Goal: Task Accomplishment & Management: Manage account settings

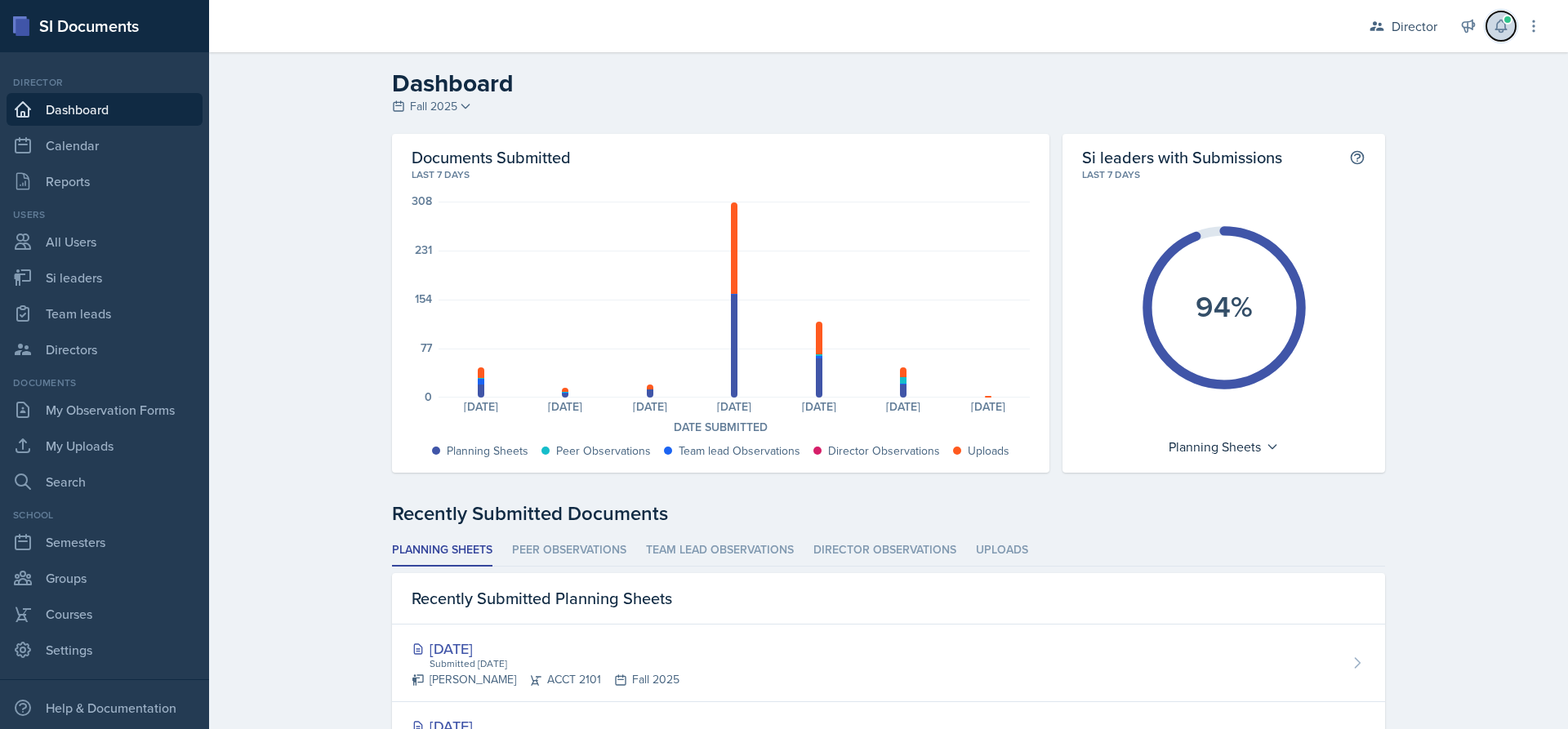
click at [1501, 25] on icon at bounding box center [1501, 26] width 16 height 16
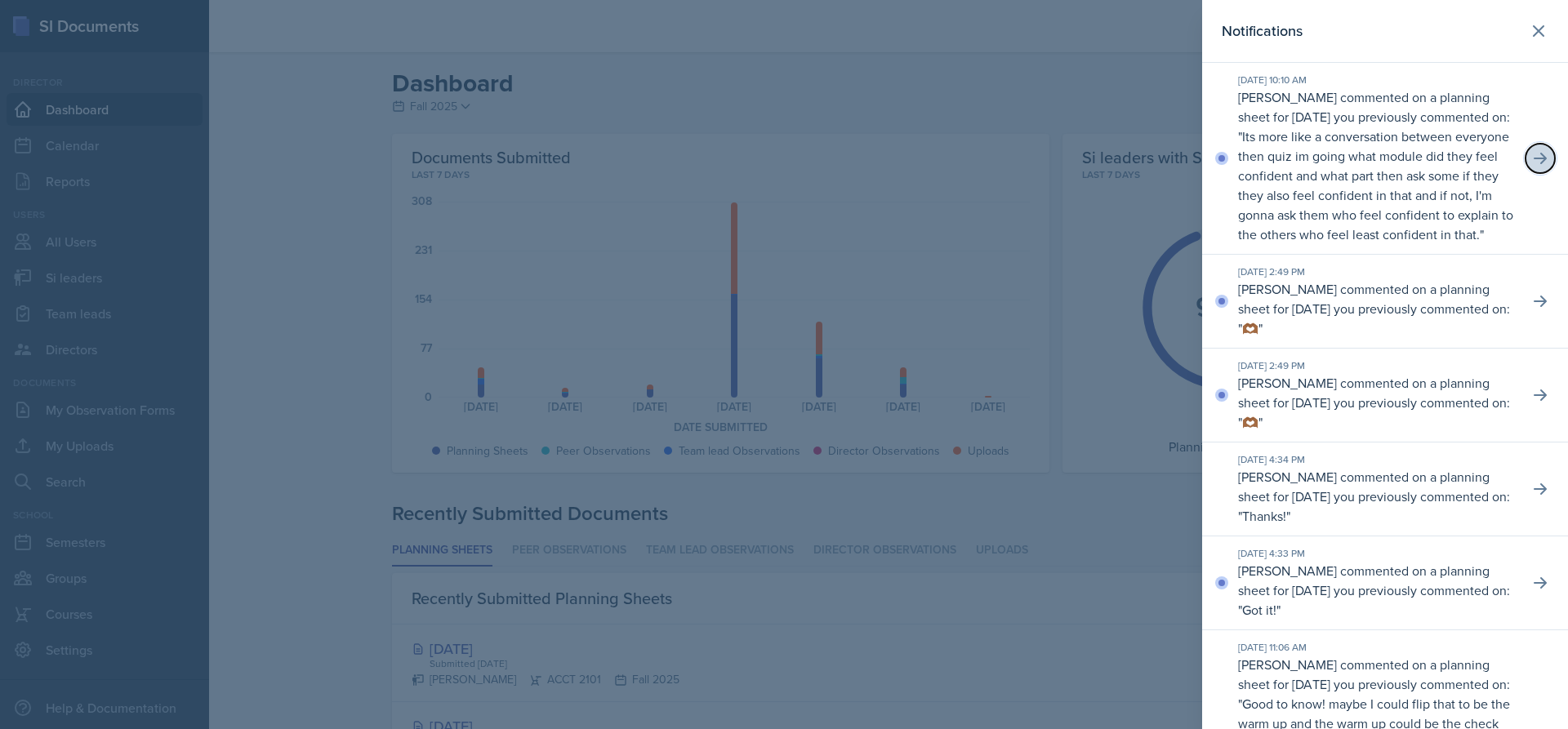
click at [1534, 164] on icon at bounding box center [1540, 158] width 13 height 11
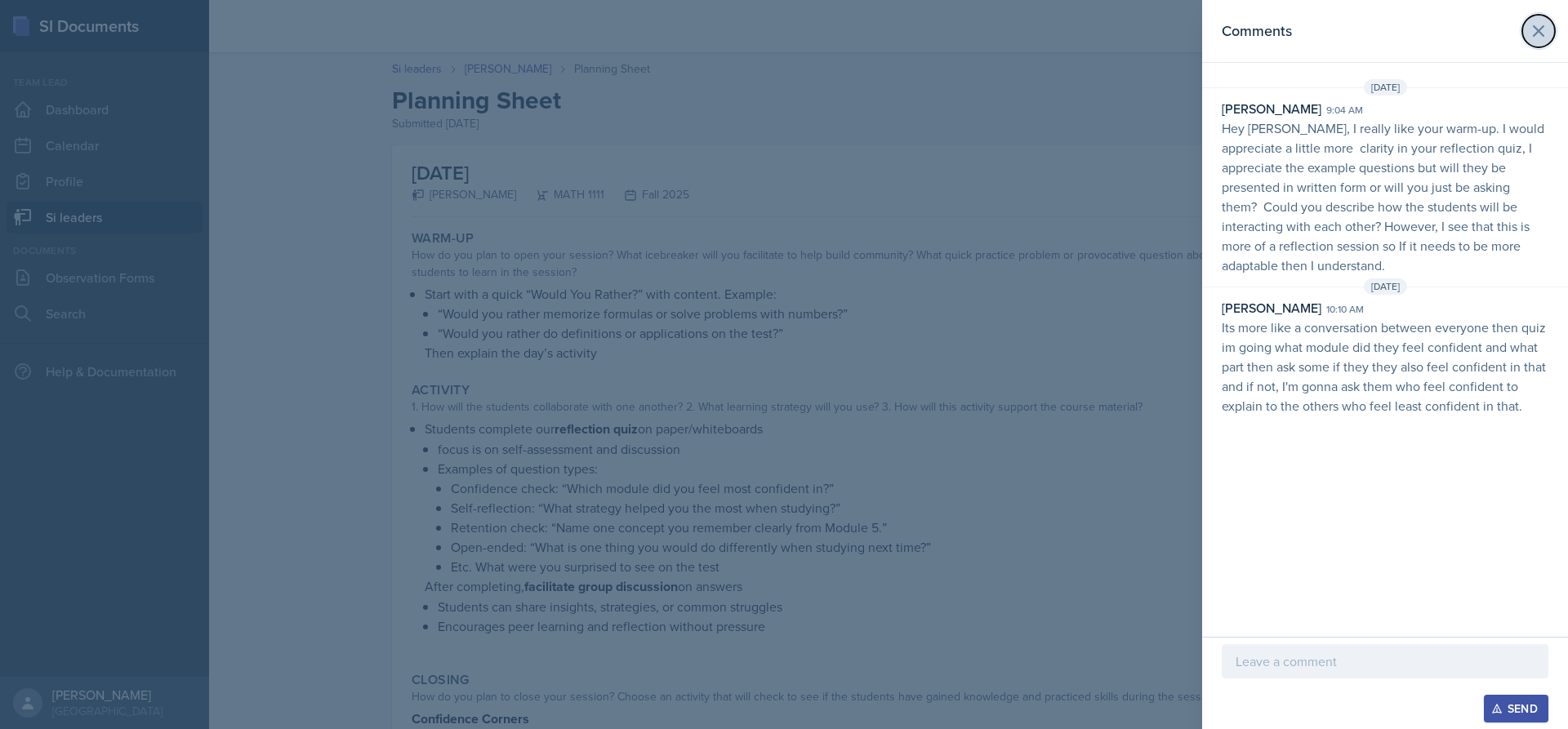
click at [1532, 33] on icon at bounding box center [1538, 31] width 20 height 20
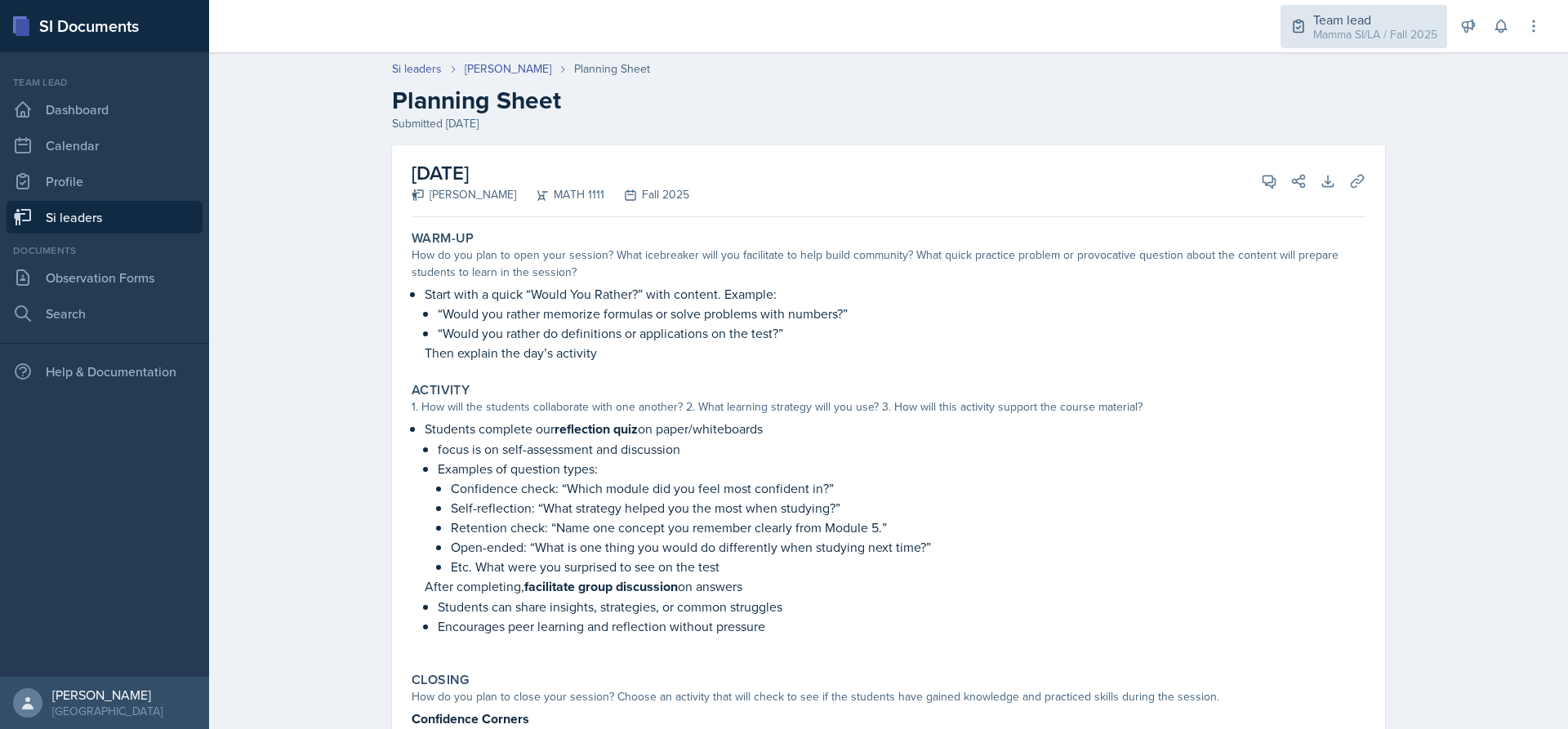
click at [1403, 25] on div "Team lead" at bounding box center [1375, 20] width 124 height 20
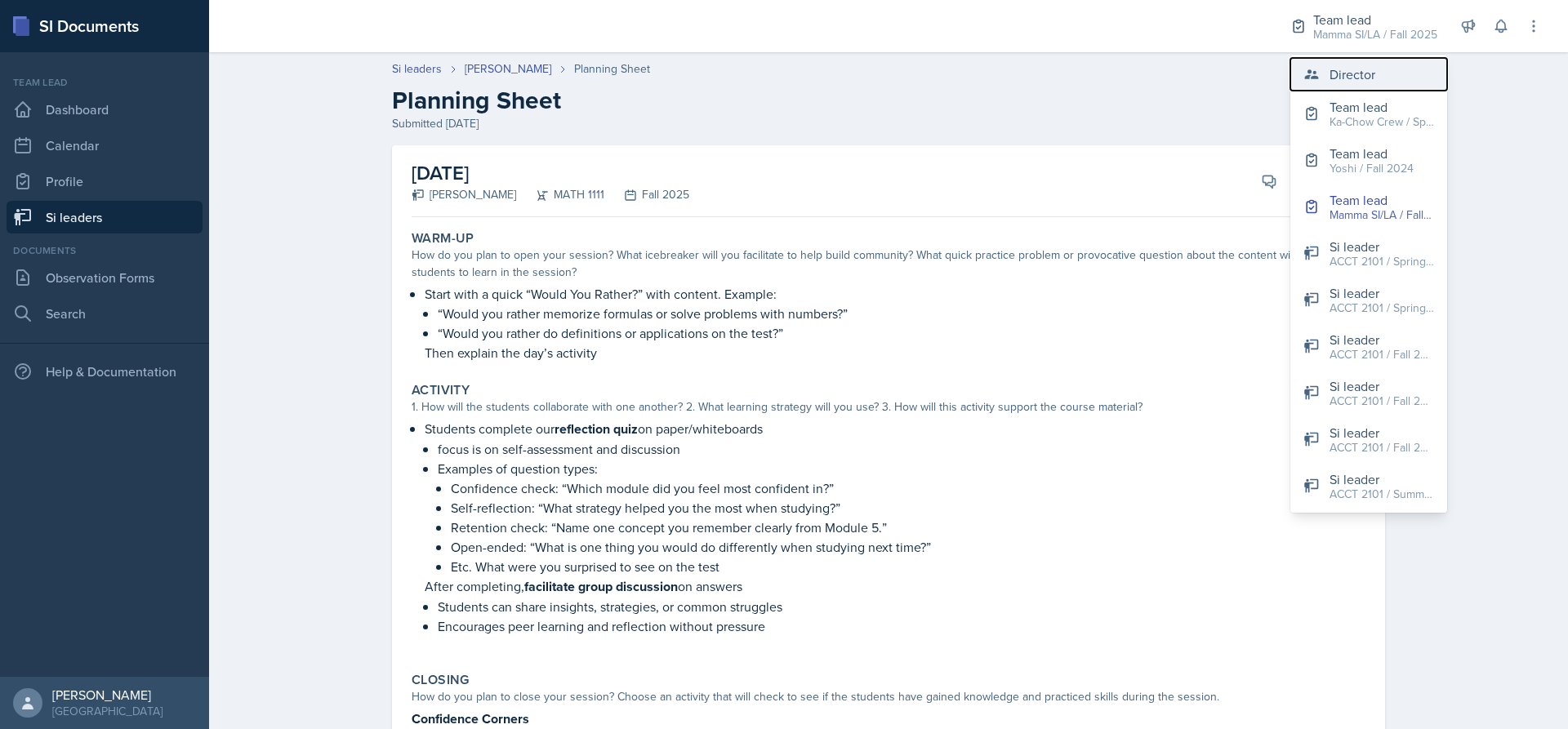
click at [1350, 71] on div "Director" at bounding box center [1353, 75] width 46 height 20
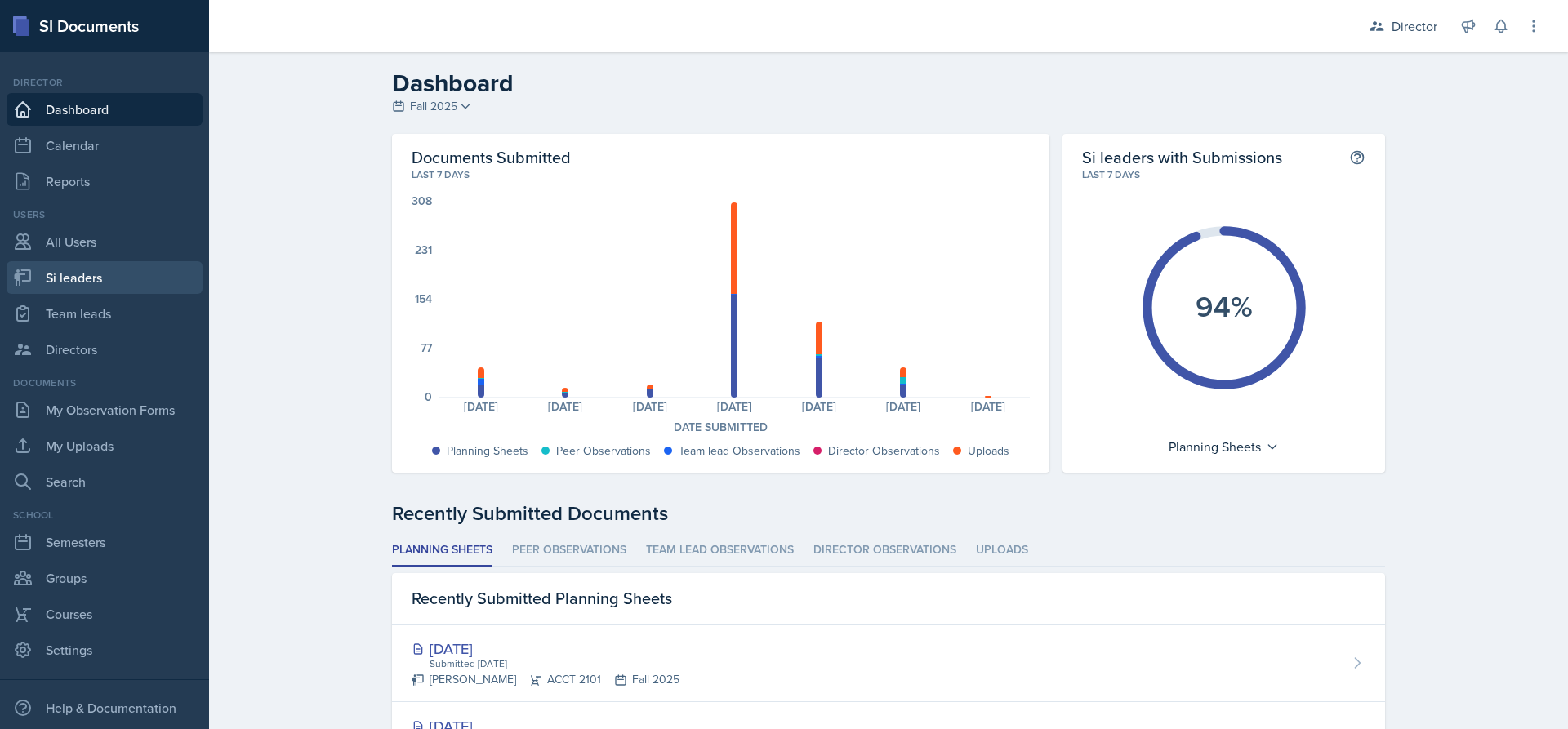
click at [85, 282] on link "Si leaders" at bounding box center [104, 277] width 196 height 33
select select "2bed604d-1099-4043-b1bc-2365e8740244"
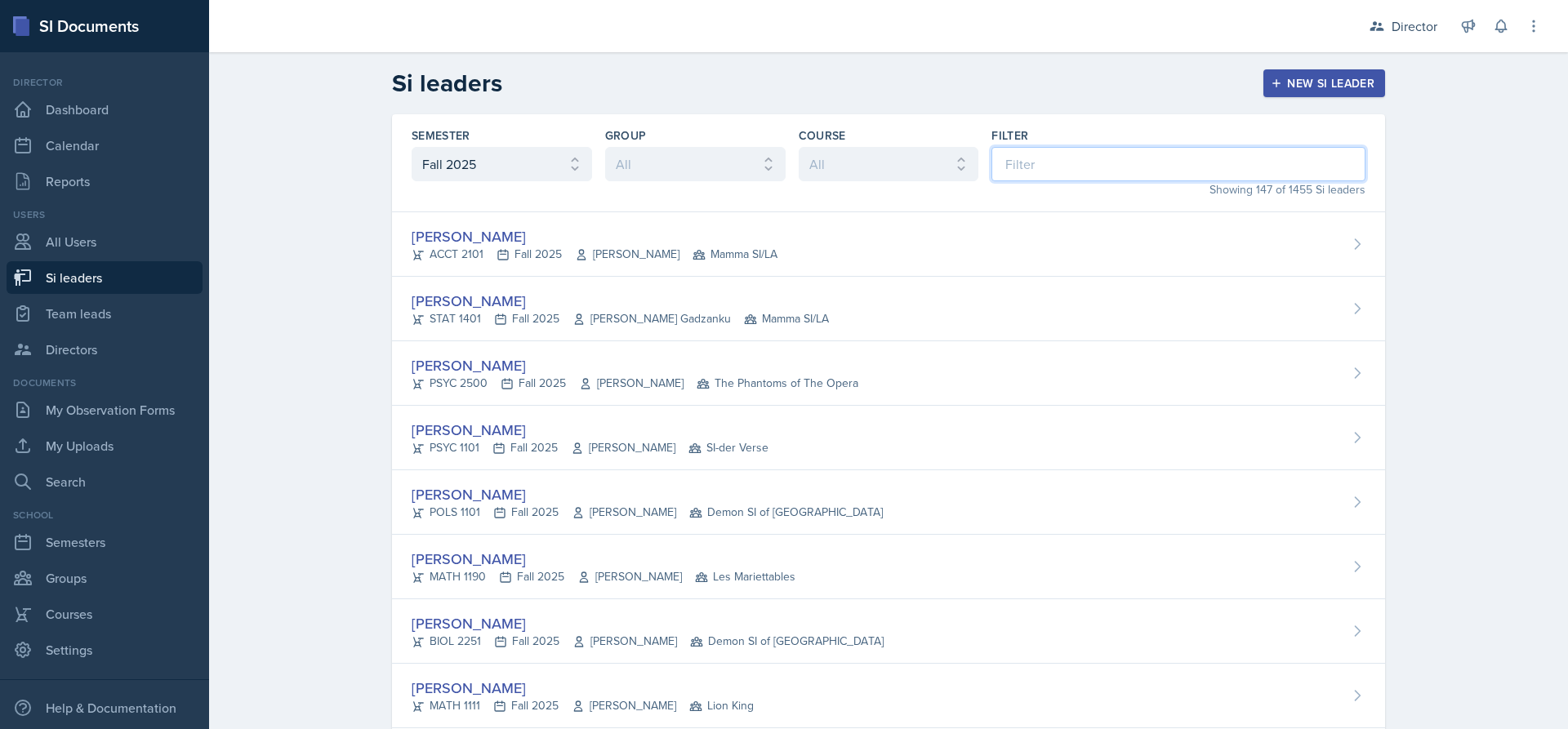
click at [1030, 172] on input at bounding box center [1178, 164] width 374 height 34
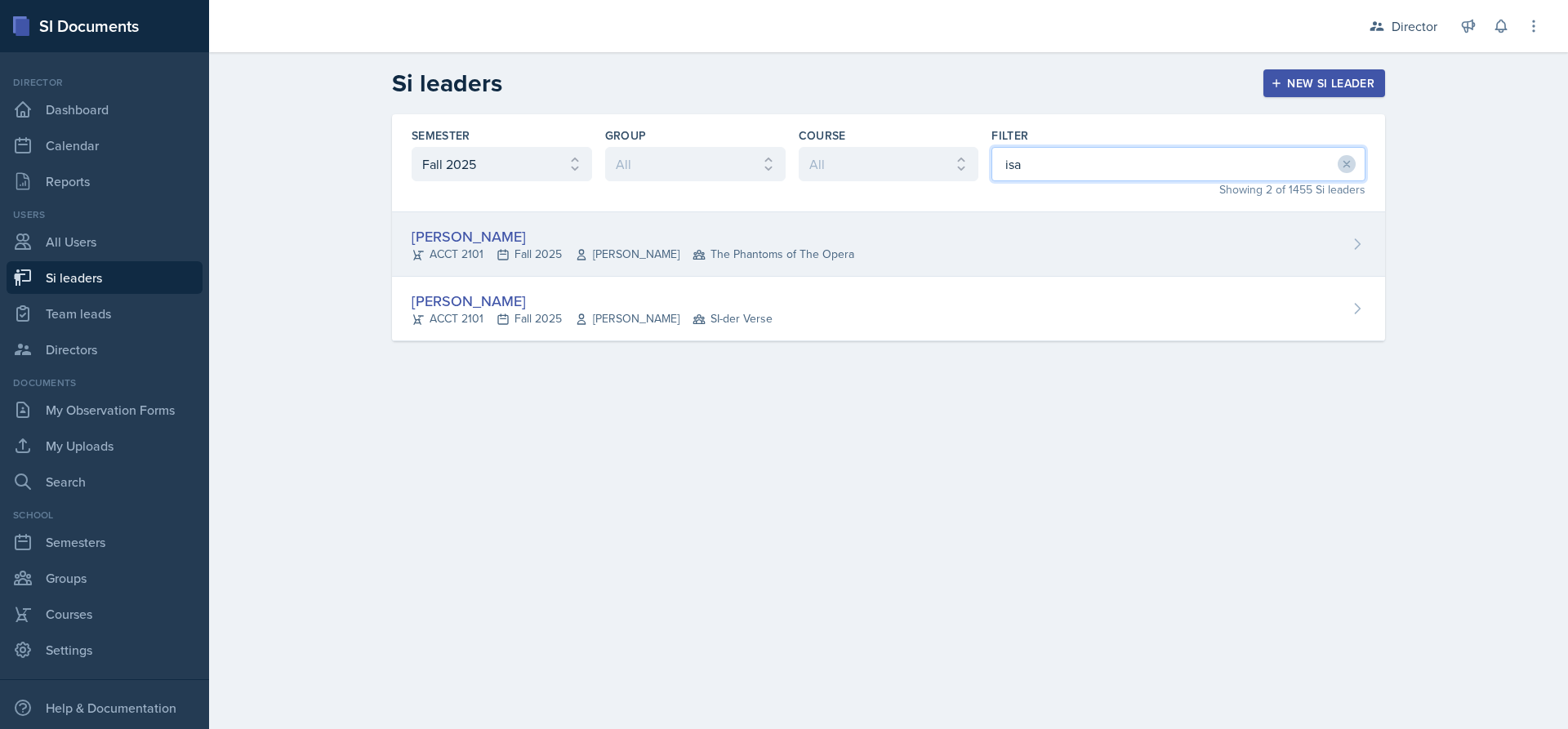
type input "isa"
click at [883, 266] on div "[PERSON_NAME] ACCT 2101 Fall 2025 [GEOGRAPHIC_DATA] The Phantoms of The Opera" at bounding box center [888, 244] width 993 height 65
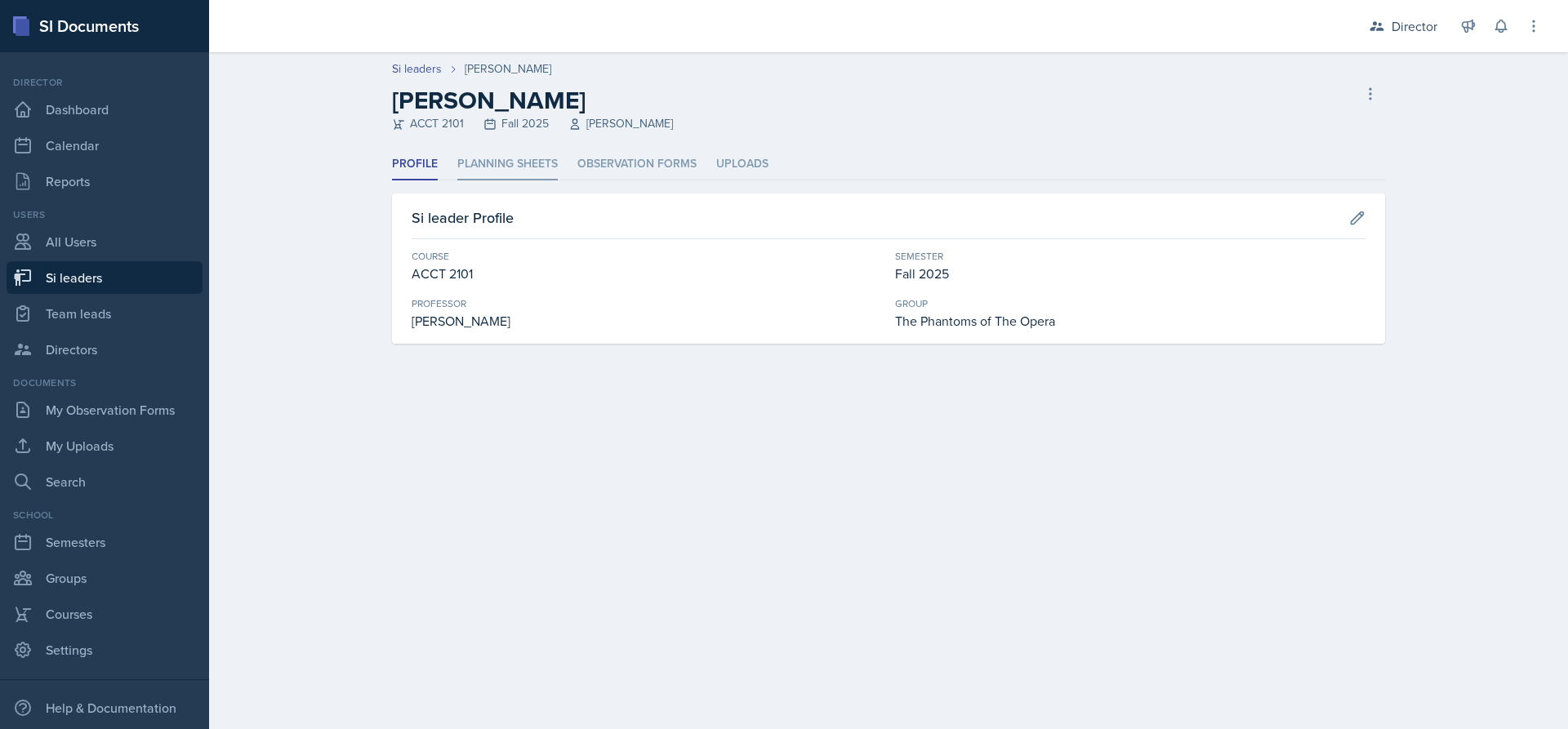
click at [508, 154] on li "Planning Sheets" at bounding box center [508, 164] width 100 height 32
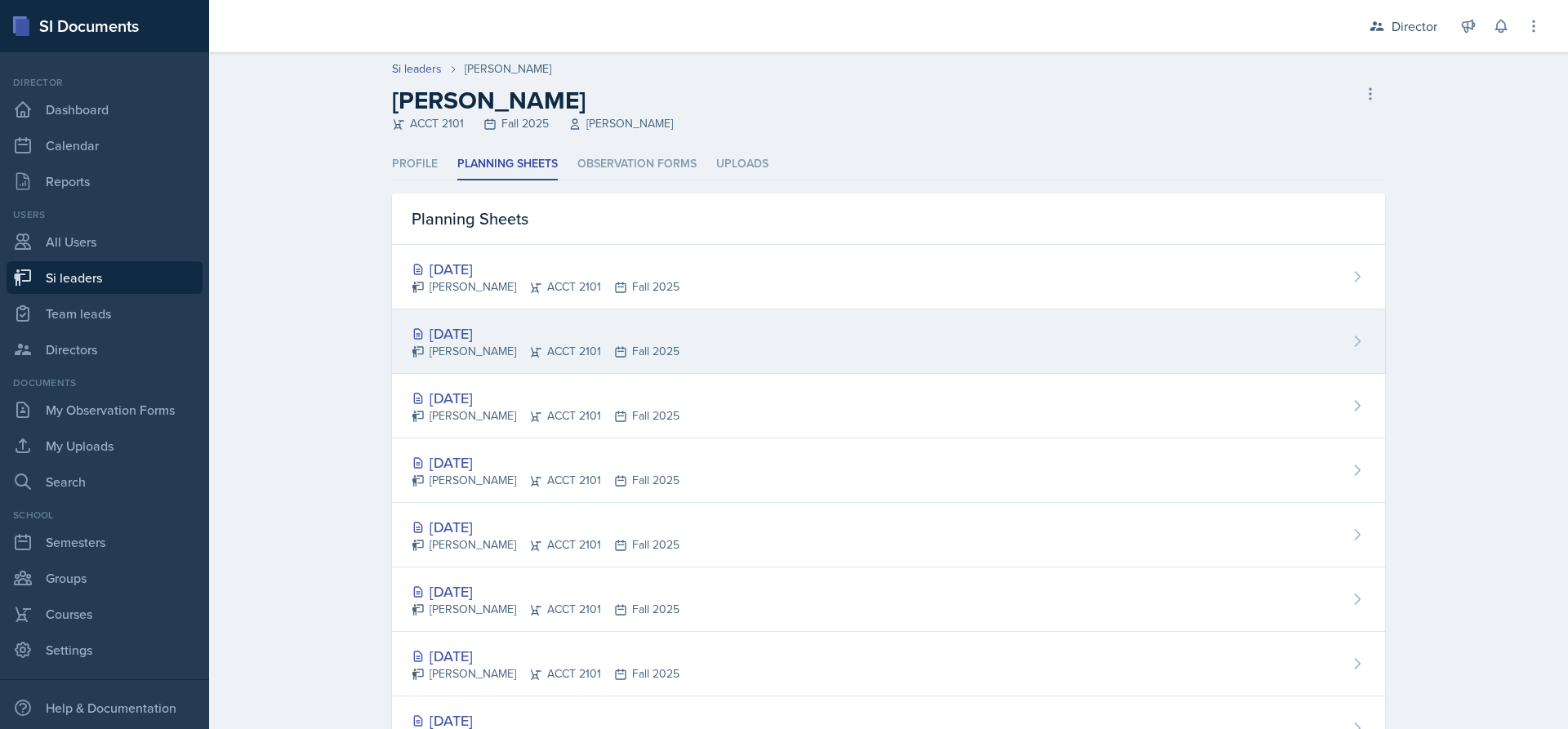
click at [645, 328] on div "[DATE]" at bounding box center [545, 333] width 268 height 22
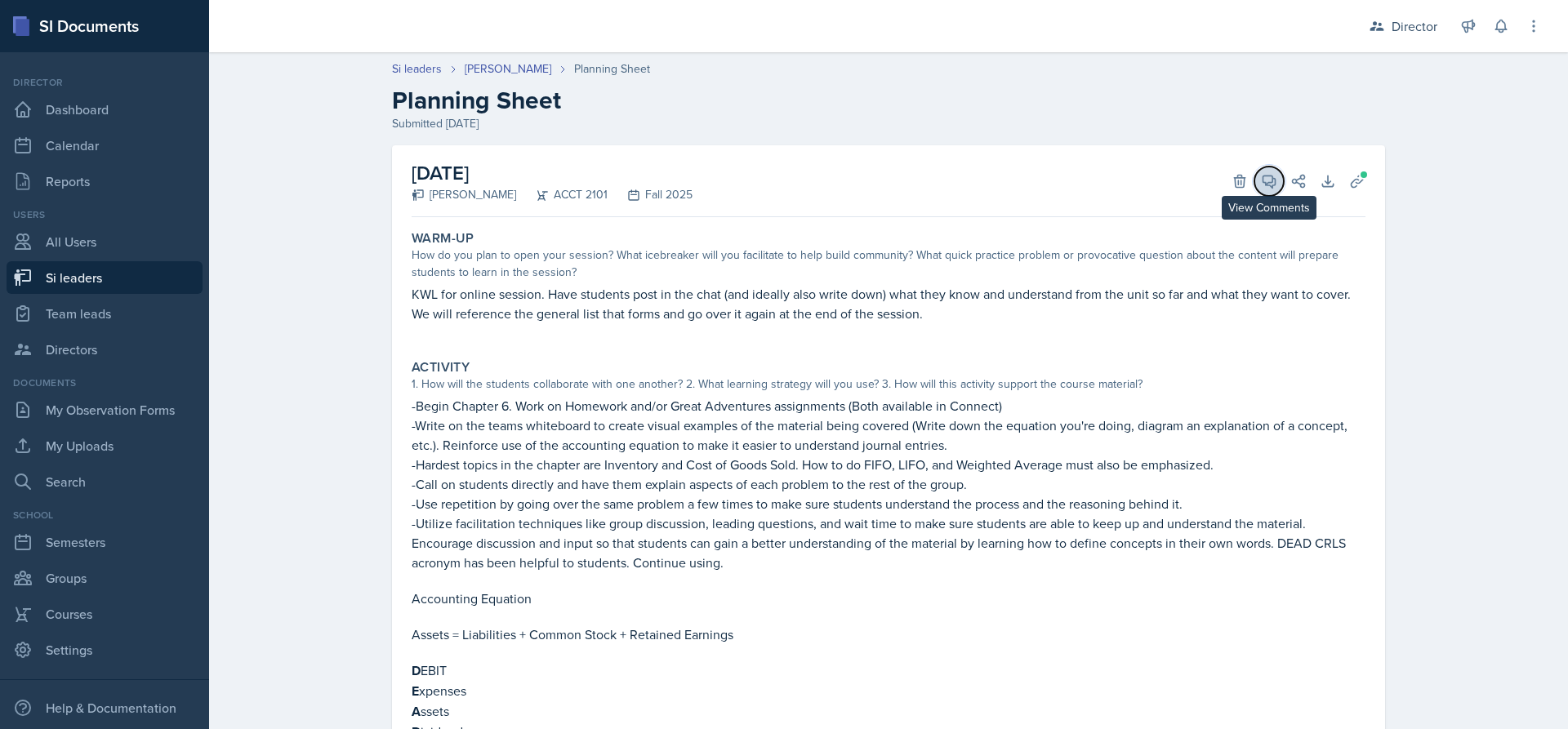
click at [1267, 180] on icon at bounding box center [1269, 181] width 12 height 12
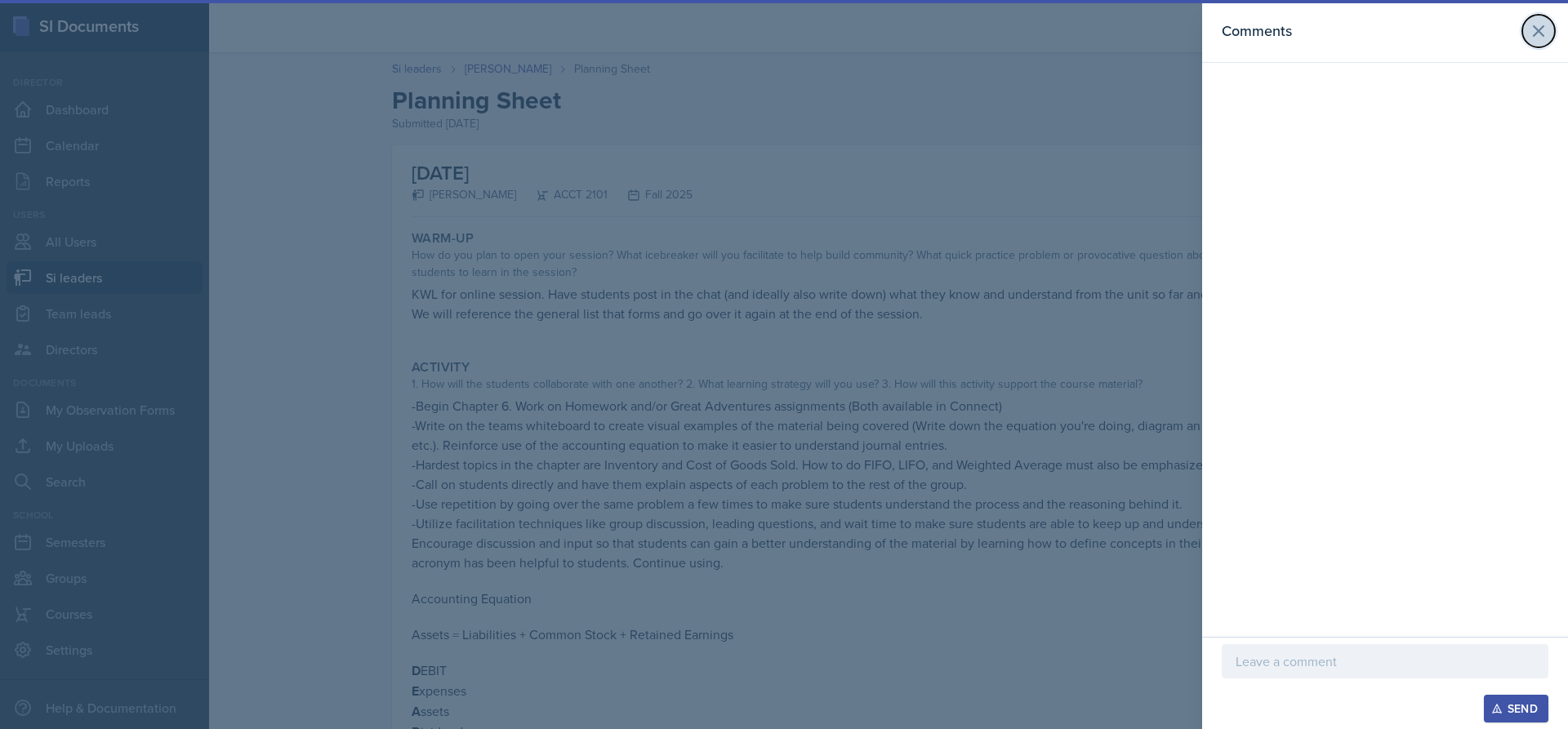
click at [1534, 37] on icon at bounding box center [1538, 31] width 20 height 20
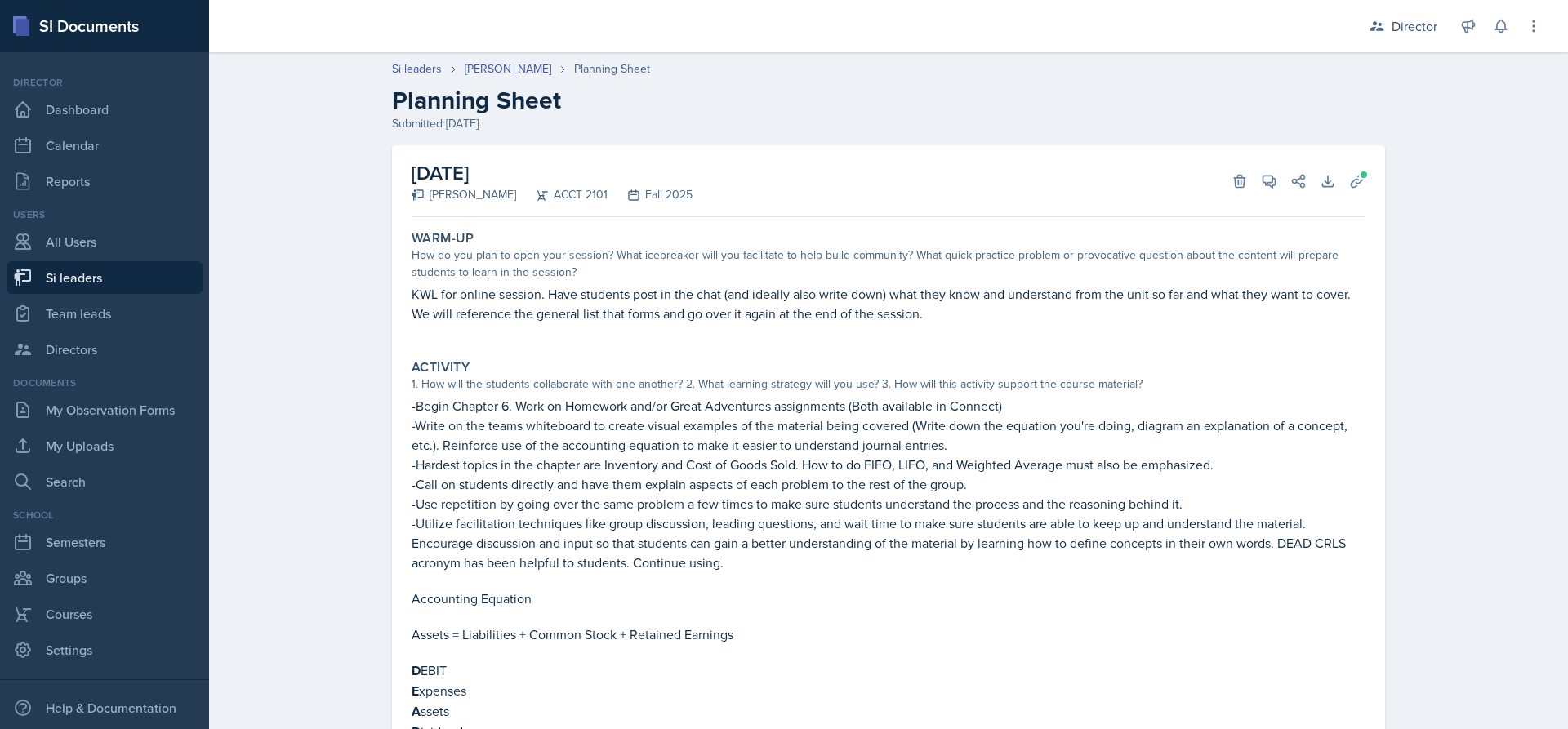
click at [1128, 348] on div "Warm-Up How do you plan to open your session? What icebreaker will you facilita…" at bounding box center [888, 628] width 954 height 810
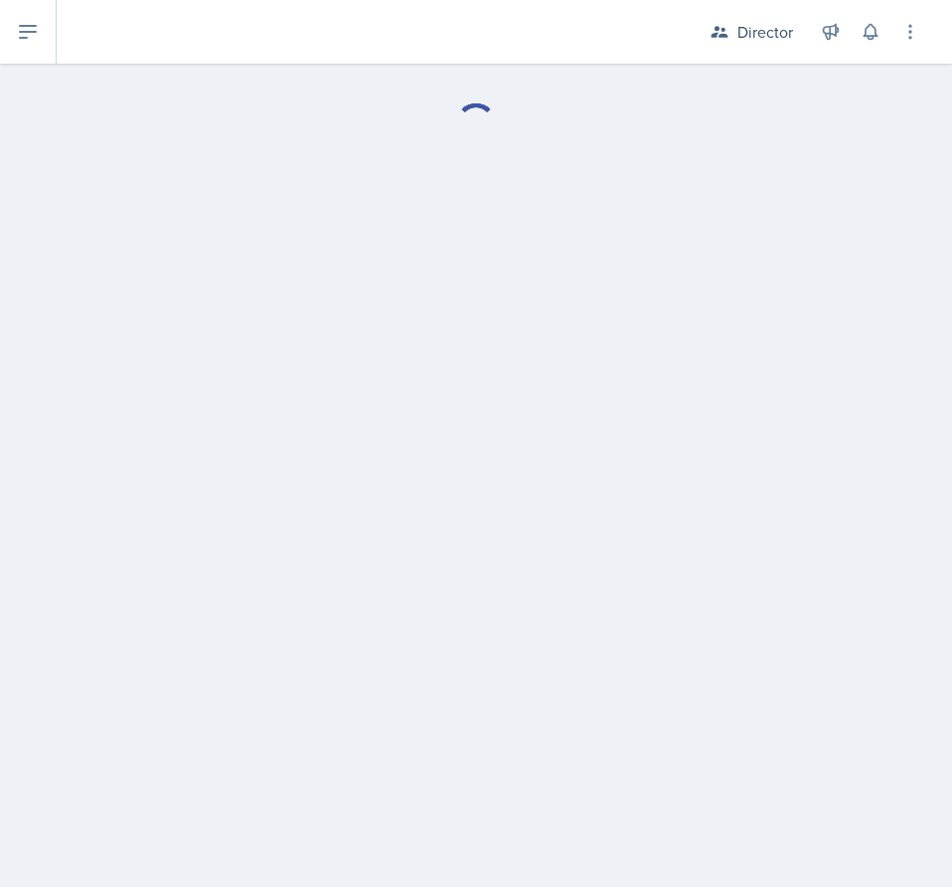
select select "Planning Sheets"
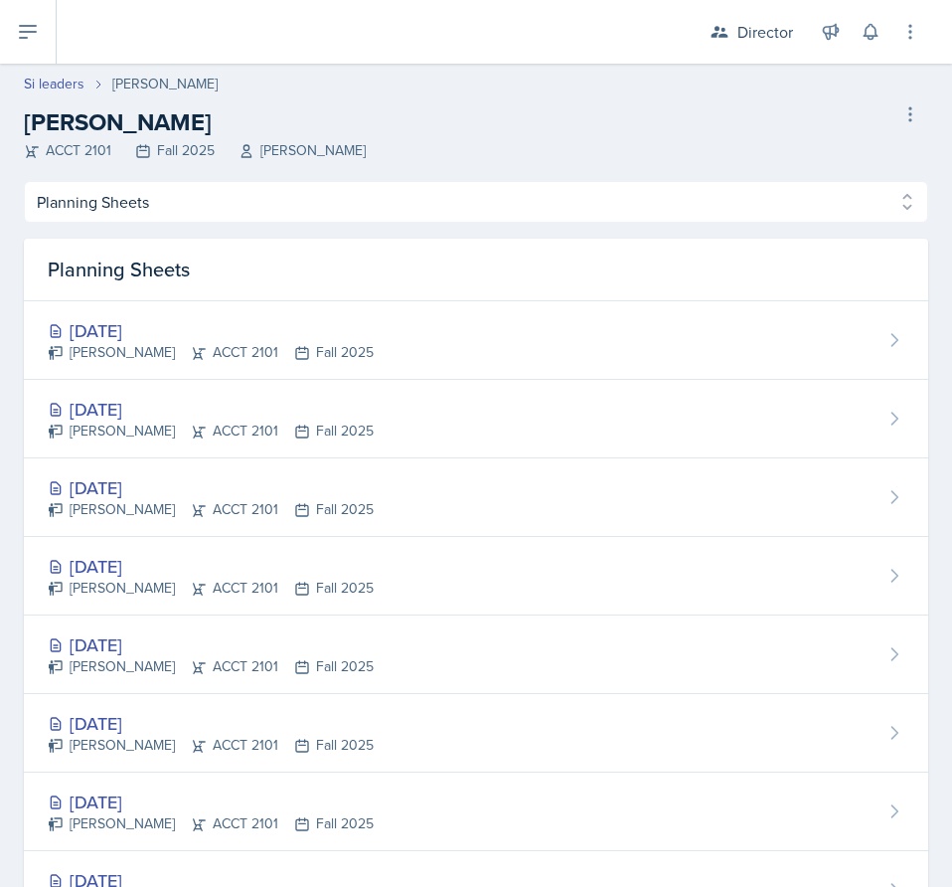
click at [230, 298] on div "Planning Sheets" at bounding box center [476, 270] width 905 height 63
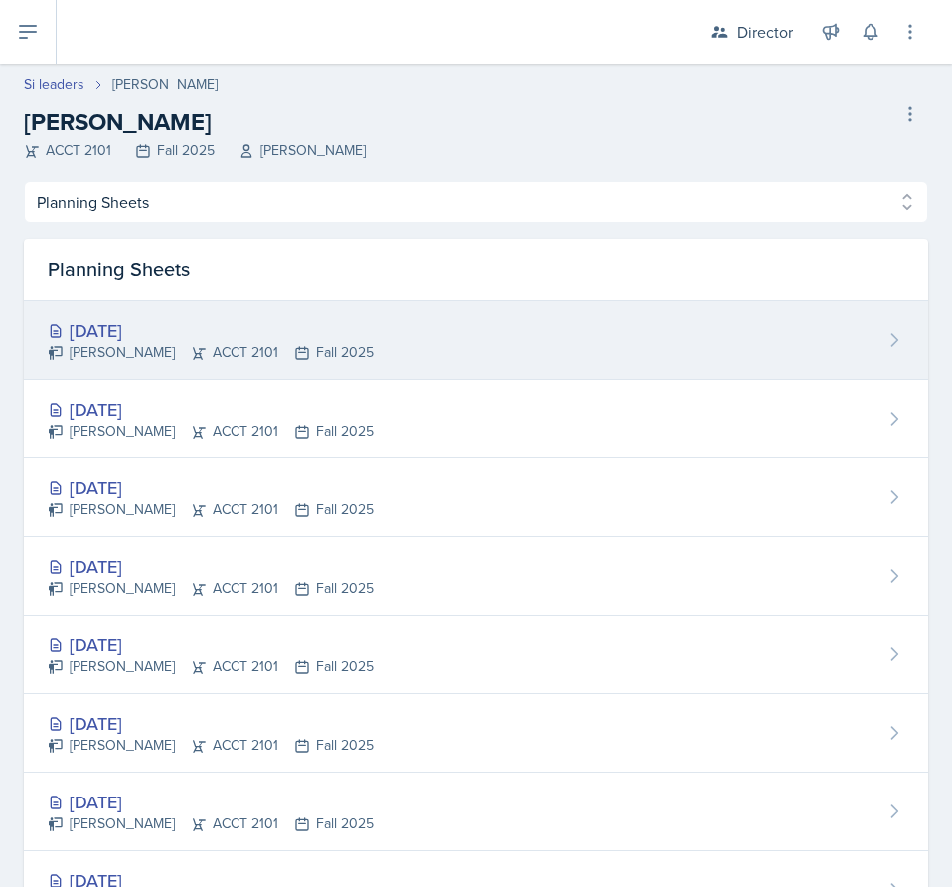
click at [232, 324] on div "[DATE]" at bounding box center [211, 330] width 326 height 27
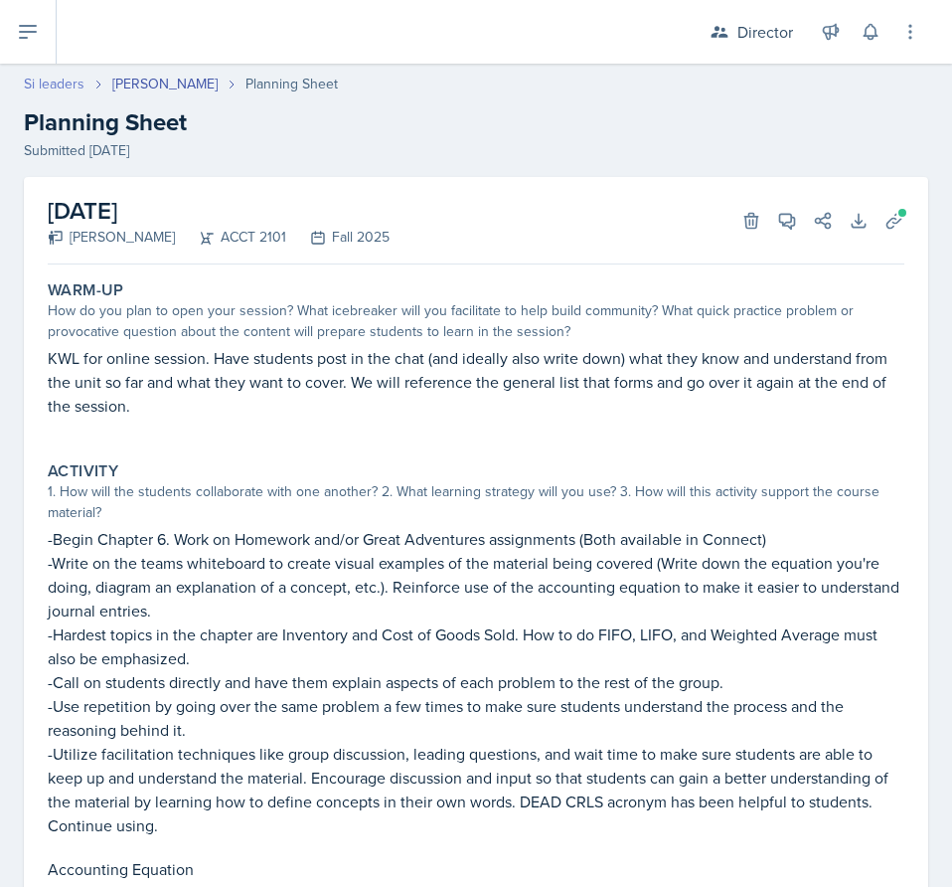
click at [57, 88] on link "Si leaders" at bounding box center [54, 84] width 61 height 21
select select "2bed604d-1099-4043-b1bc-2365e8740244"
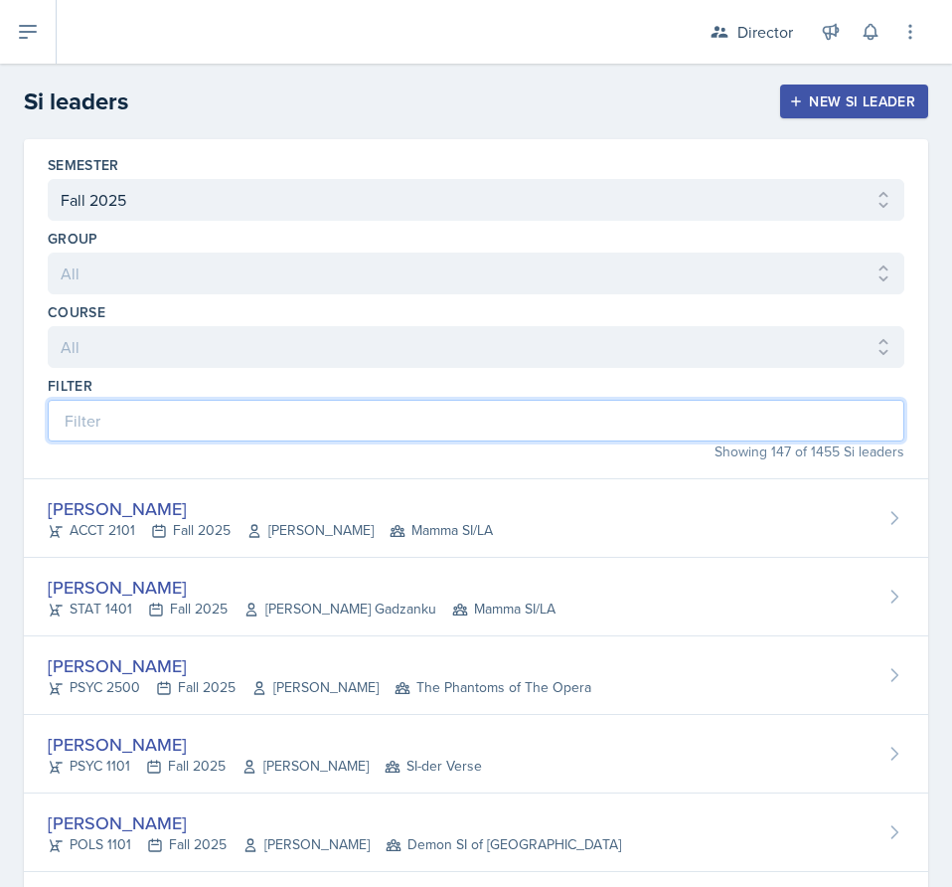
click at [279, 418] on input at bounding box center [476, 421] width 857 height 42
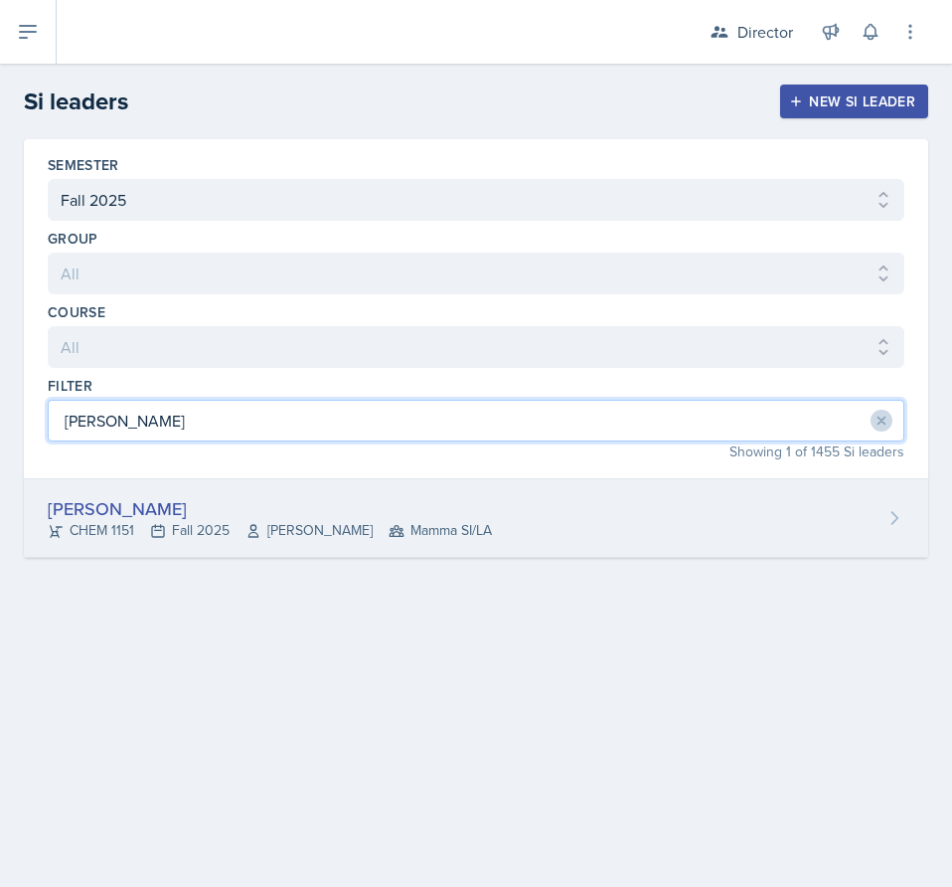
type input "[PERSON_NAME]"
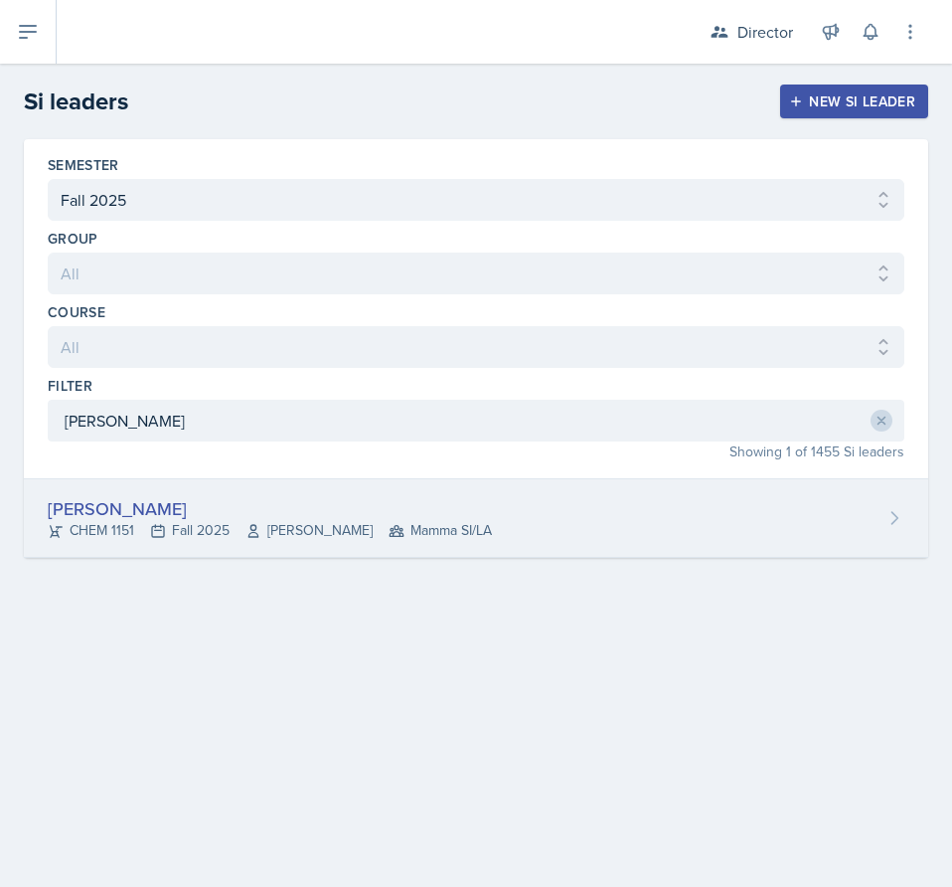
click at [397, 484] on div "[PERSON_NAME] CHEM 1151 Fall 2025 [PERSON_NAME] Mamma SI/LA" at bounding box center [476, 518] width 905 height 79
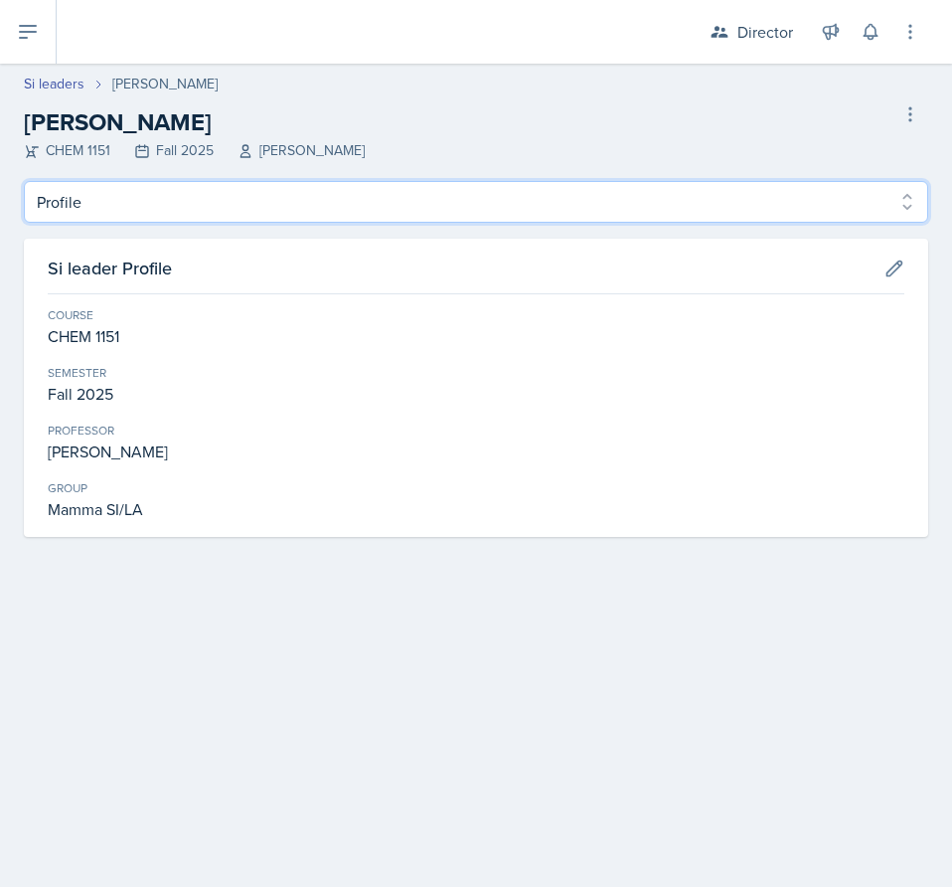
click at [257, 215] on select "Profile Planning Sheets Observation Forms Uploads" at bounding box center [476, 202] width 905 height 42
select select "Planning Sheets"
click at [24, 181] on select "Profile Planning Sheets Observation Forms Uploads" at bounding box center [476, 202] width 905 height 42
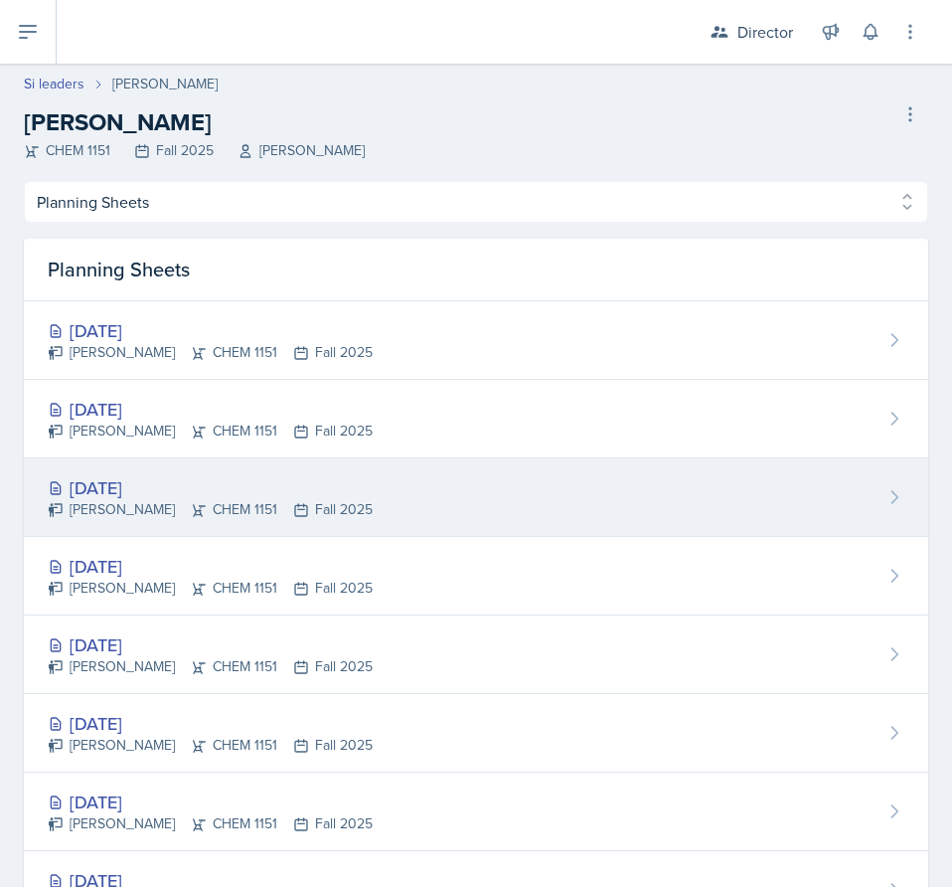
click at [319, 503] on div "[PERSON_NAME] CHEM 1151 Fall 2025" at bounding box center [210, 509] width 325 height 21
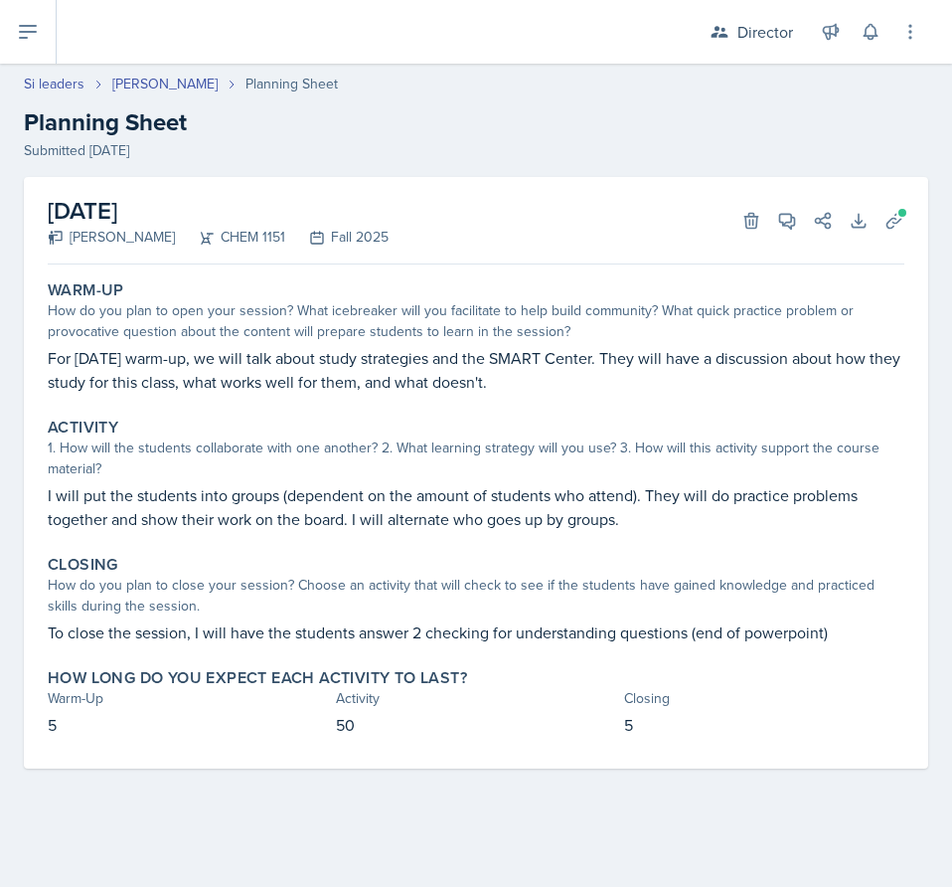
select select "Planning Sheets"
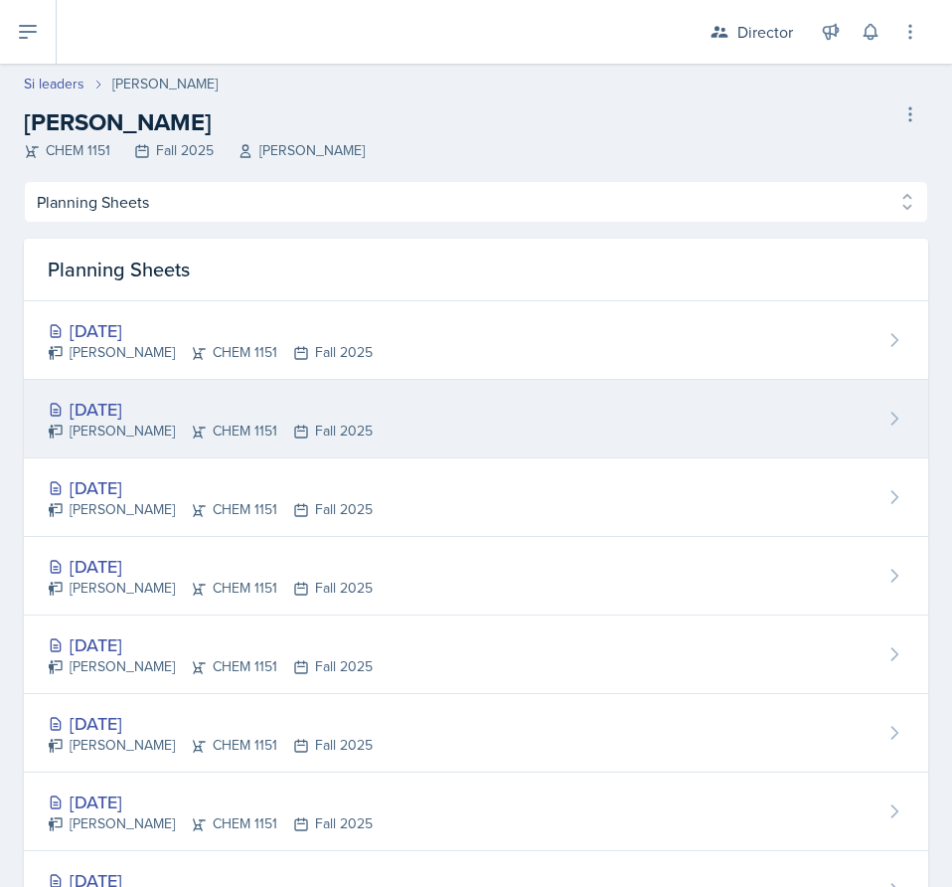
click at [293, 425] on icon at bounding box center [301, 432] width 16 height 16
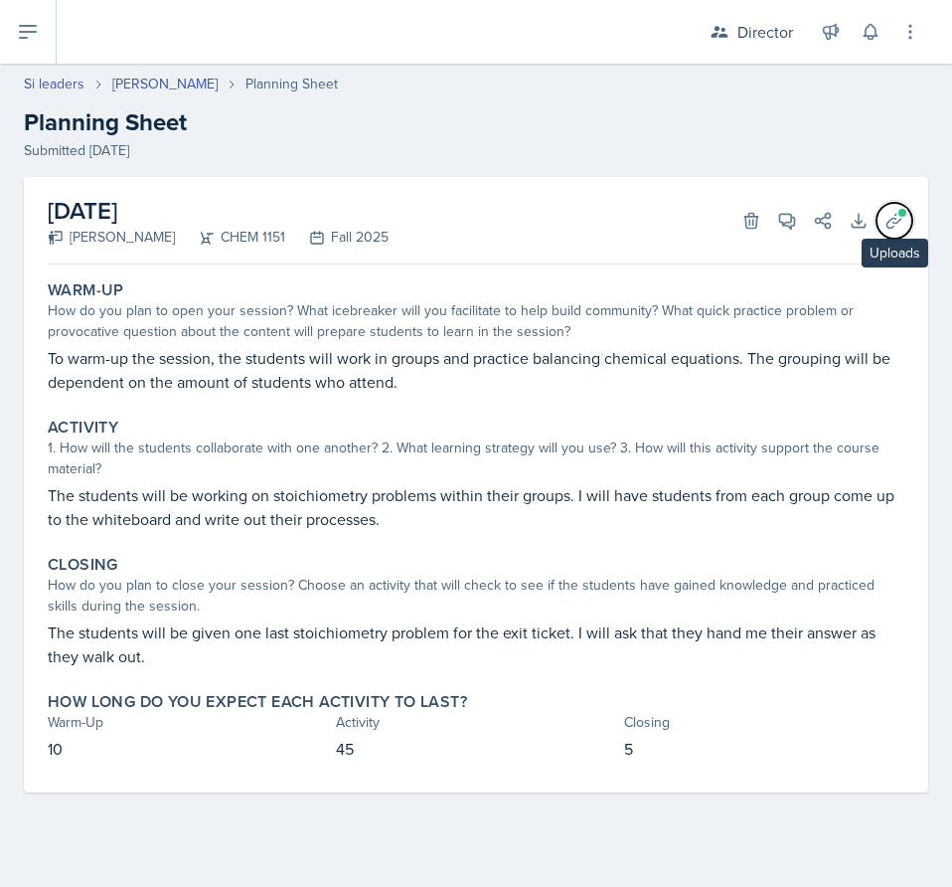
click at [901, 217] on span at bounding box center [903, 213] width 12 height 12
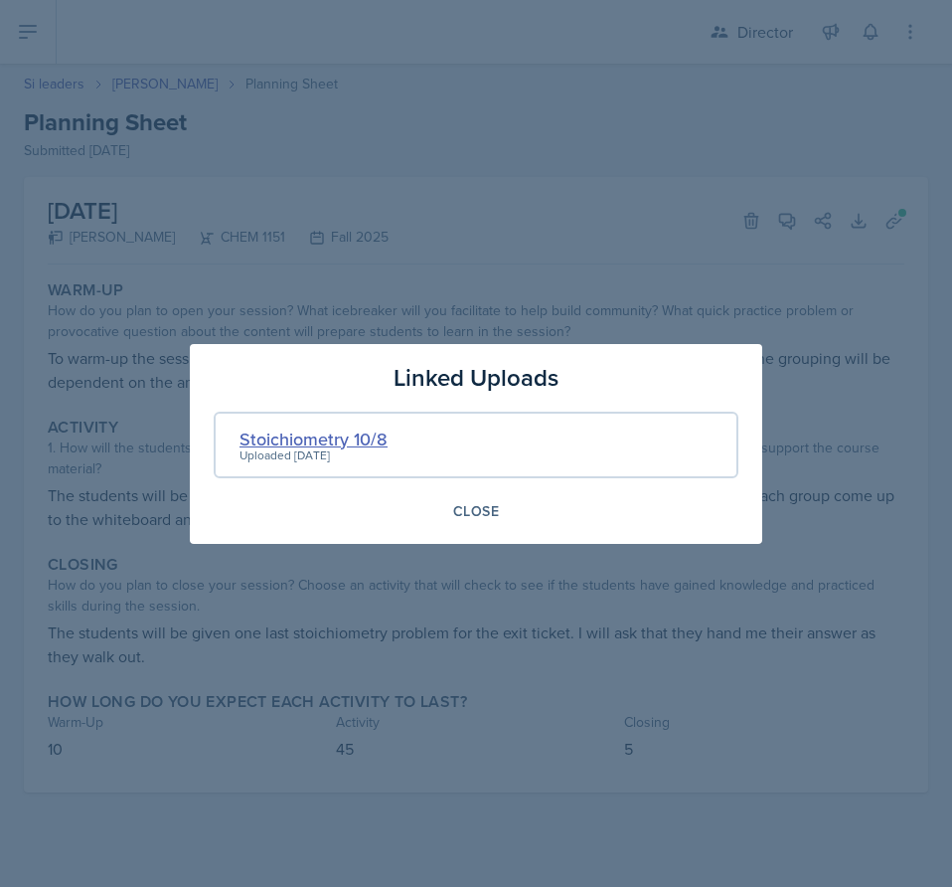
click at [293, 428] on div "Stoichiometry 10/8" at bounding box center [314, 439] width 148 height 27
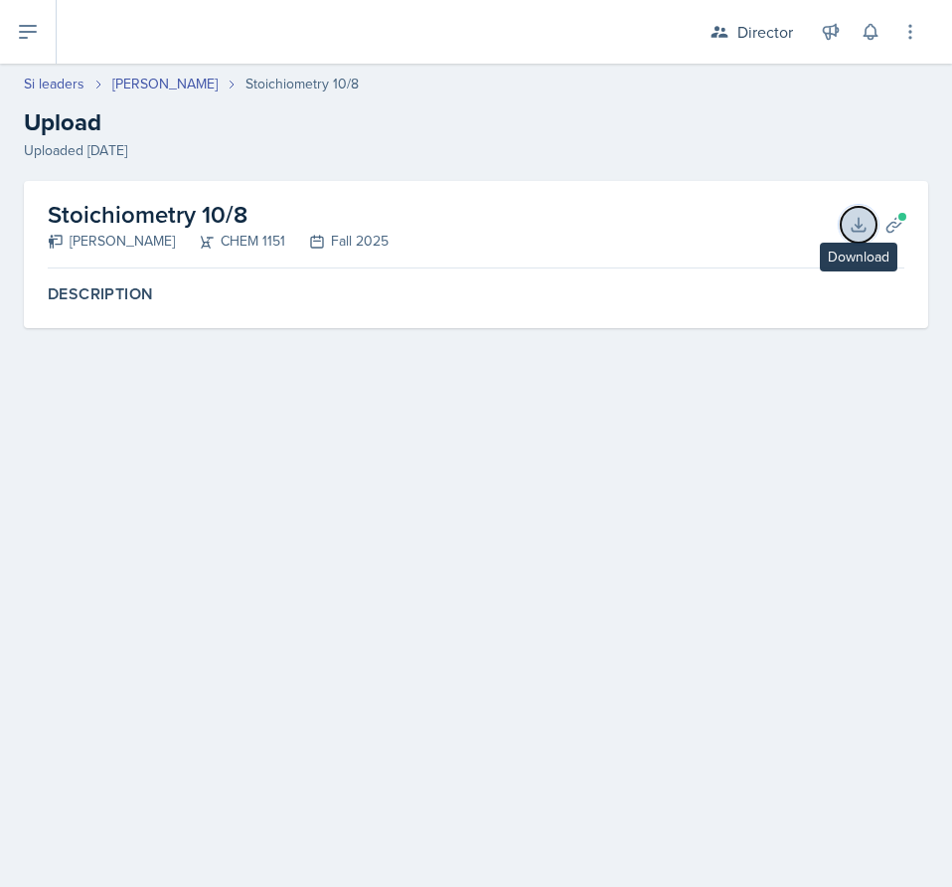
click at [873, 225] on button "Download" at bounding box center [859, 225] width 36 height 36
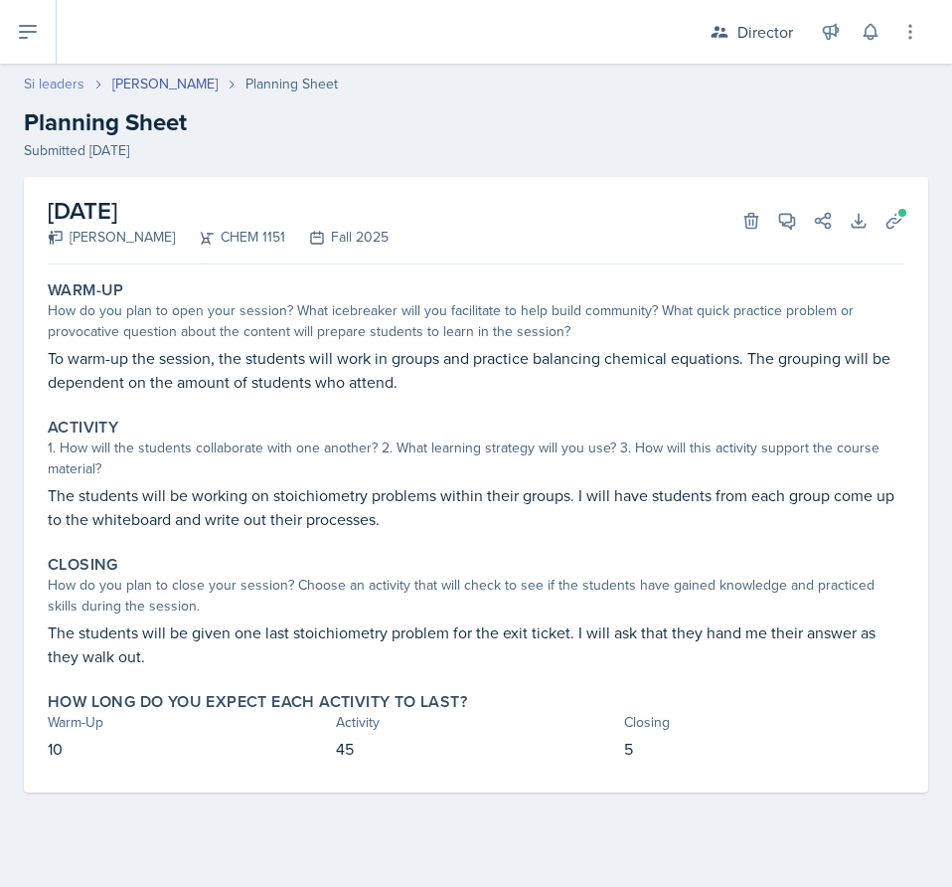
click at [46, 85] on link "Si leaders" at bounding box center [54, 84] width 61 height 21
select select "2bed604d-1099-4043-b1bc-2365e8740244"
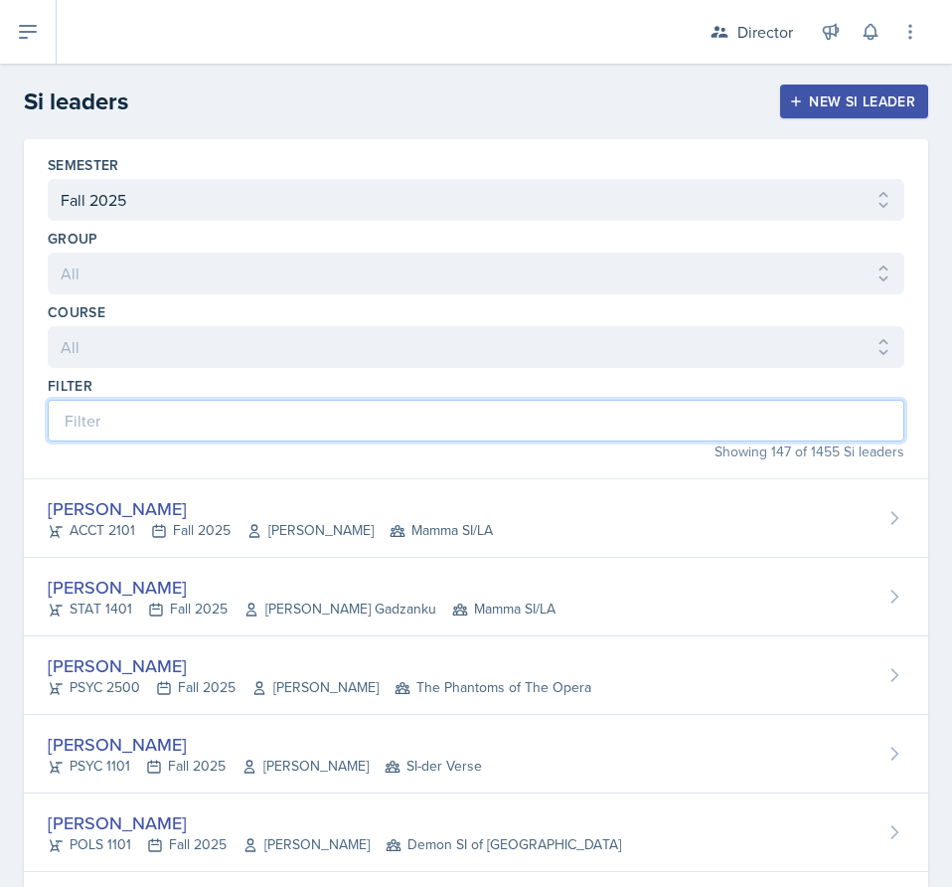
click at [310, 438] on input at bounding box center [476, 421] width 857 height 42
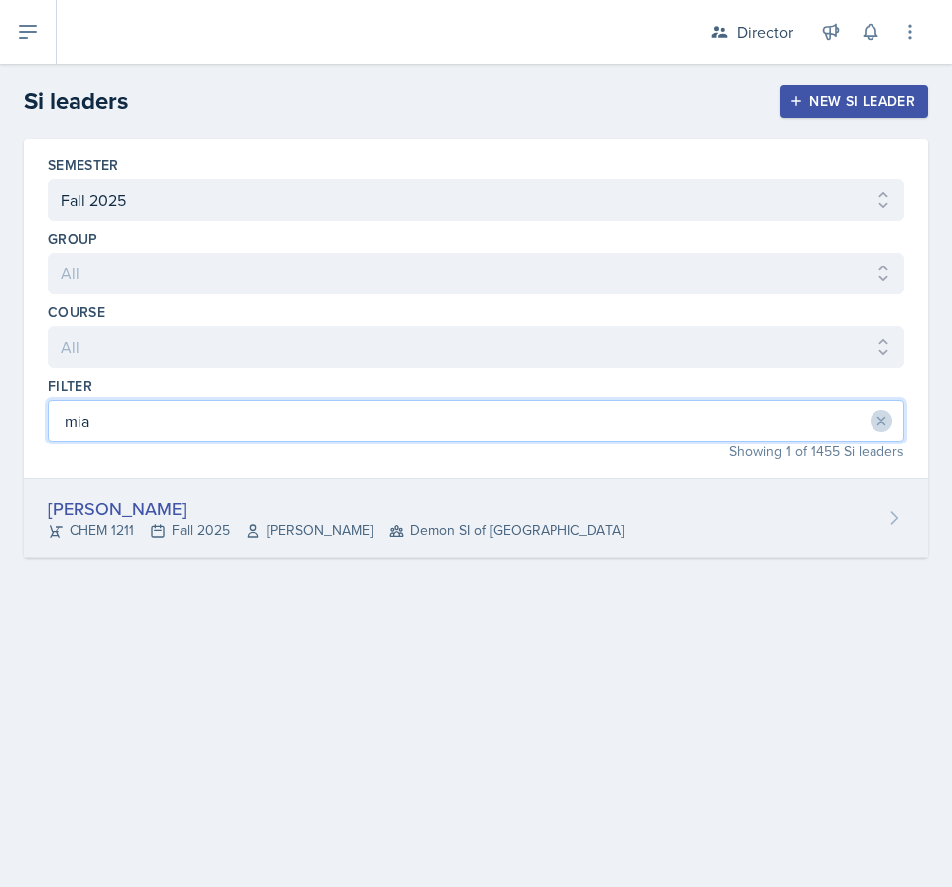
type input "mia"
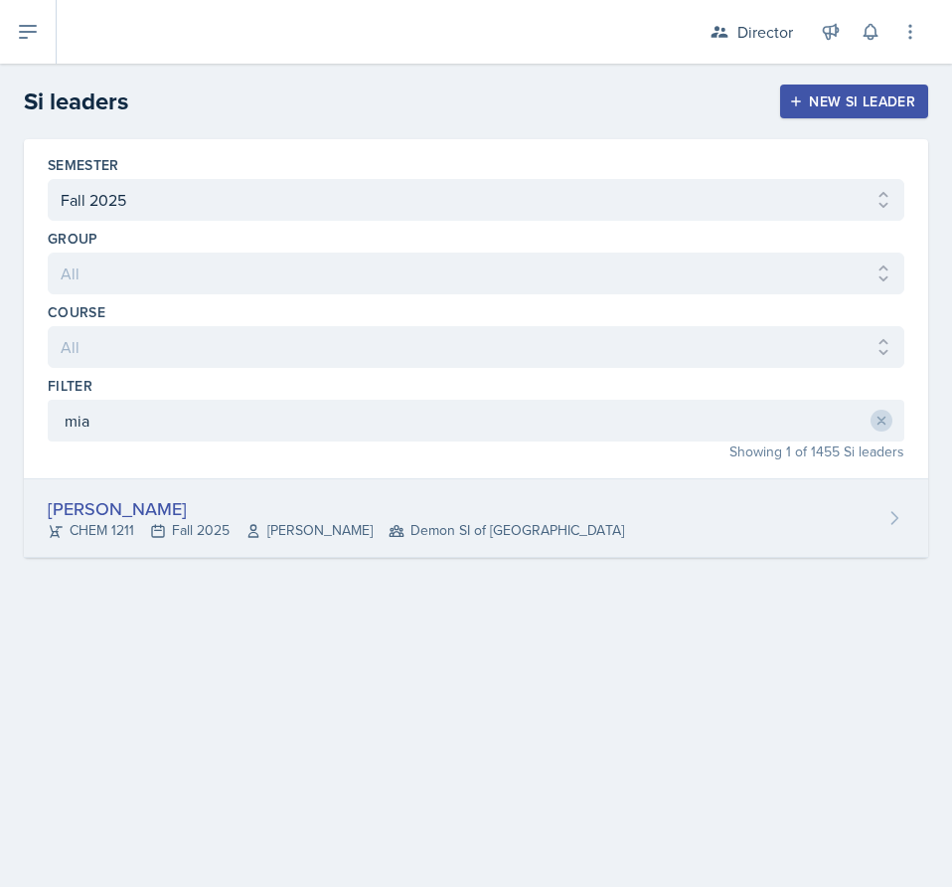
click at [184, 517] on div "[PERSON_NAME]" at bounding box center [336, 508] width 577 height 27
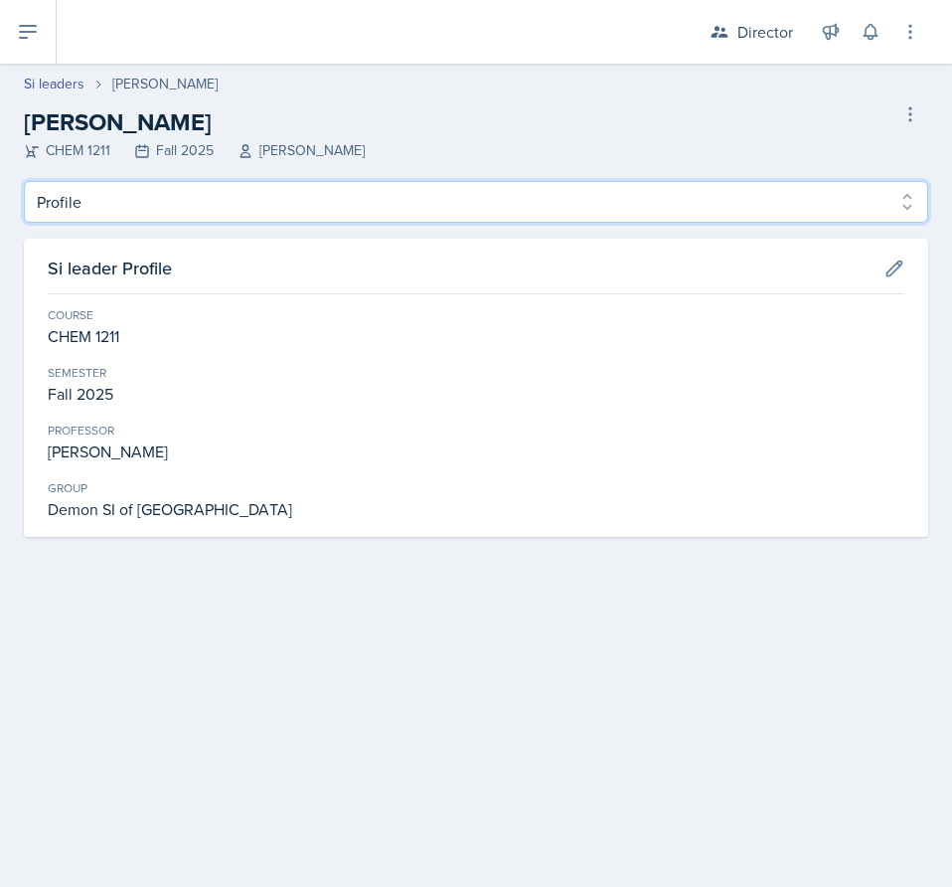
click at [254, 208] on select "Profile Planning Sheets Observation Forms Uploads" at bounding box center [476, 202] width 905 height 42
select select "Planning Sheets"
click at [24, 181] on select "Profile Planning Sheets Observation Forms Uploads" at bounding box center [476, 202] width 905 height 42
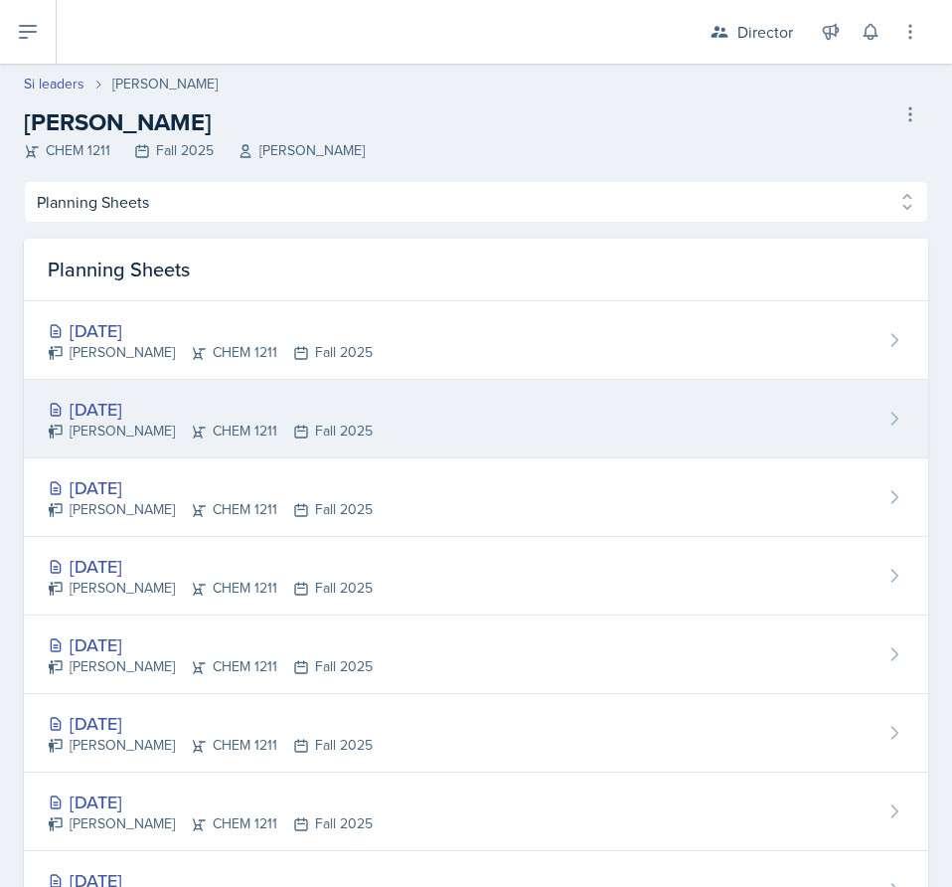
click at [424, 412] on div "[DATE] [PERSON_NAME] CHEM 1211 Fall 2025" at bounding box center [476, 419] width 905 height 79
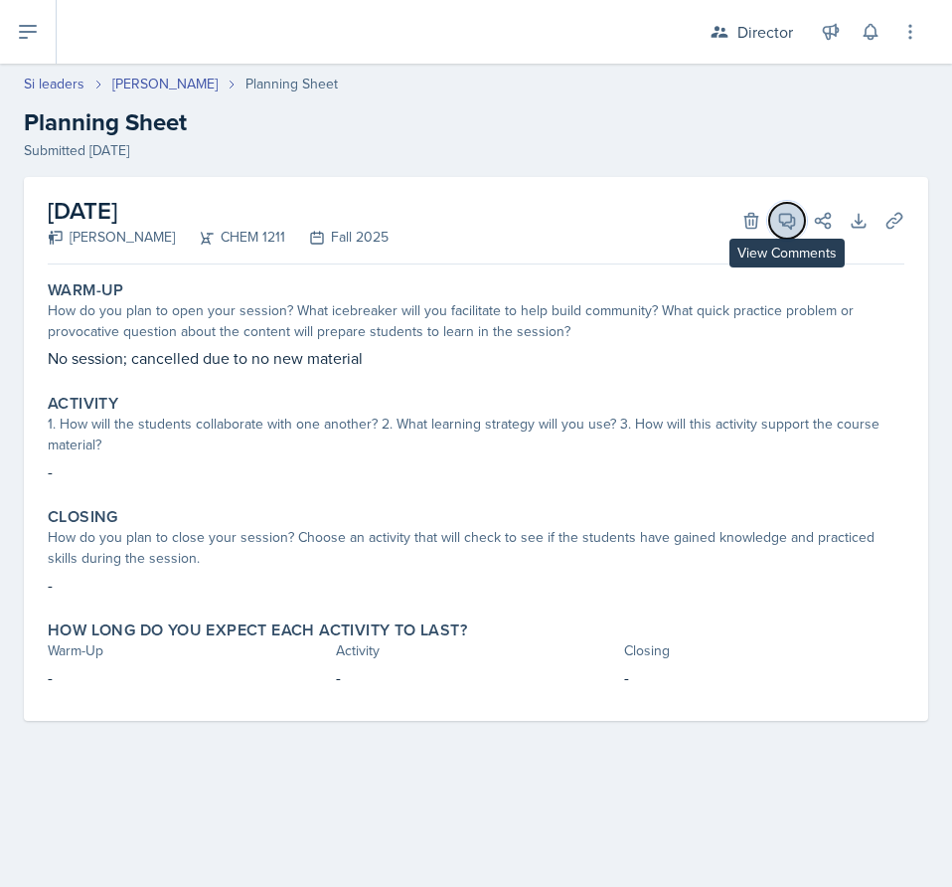
click at [781, 206] on button "View Comments" at bounding box center [788, 221] width 36 height 36
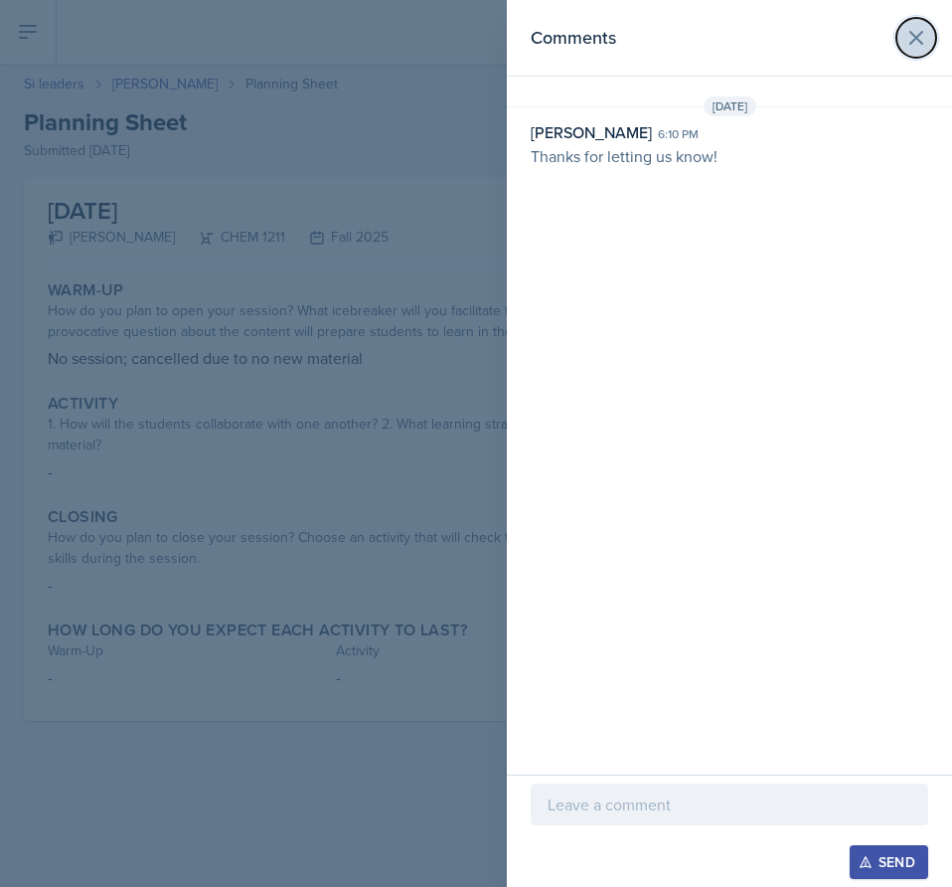
click at [900, 39] on button at bounding box center [917, 38] width 40 height 40
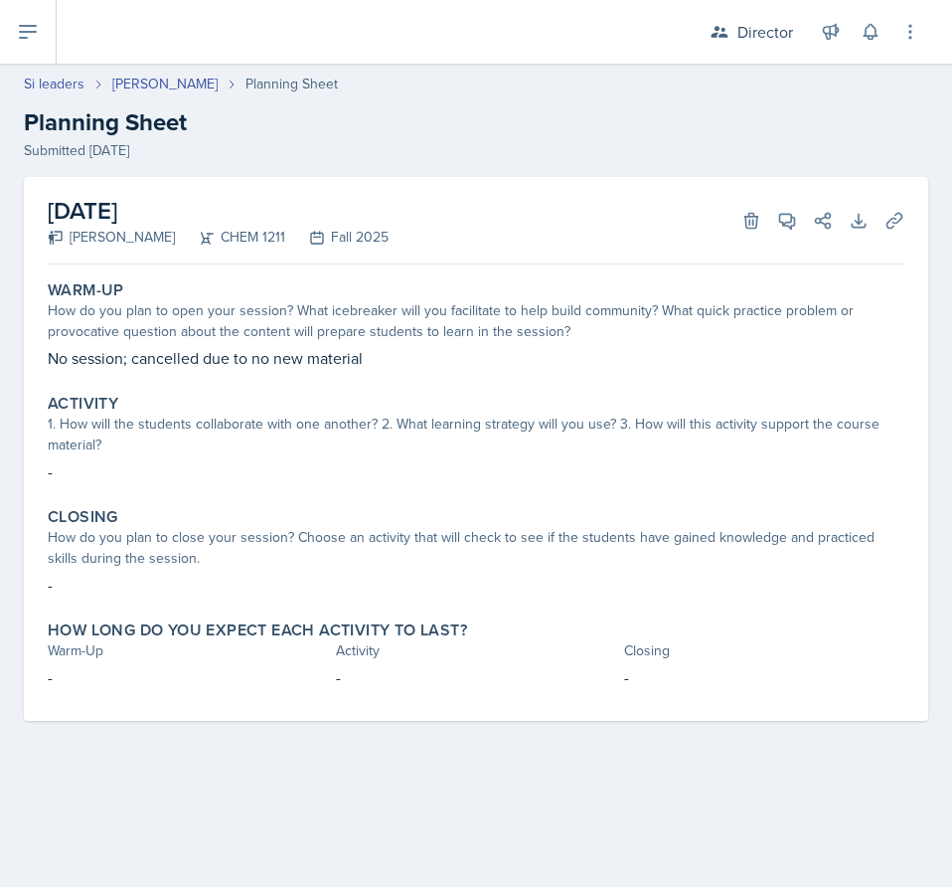
select select "Planning Sheets"
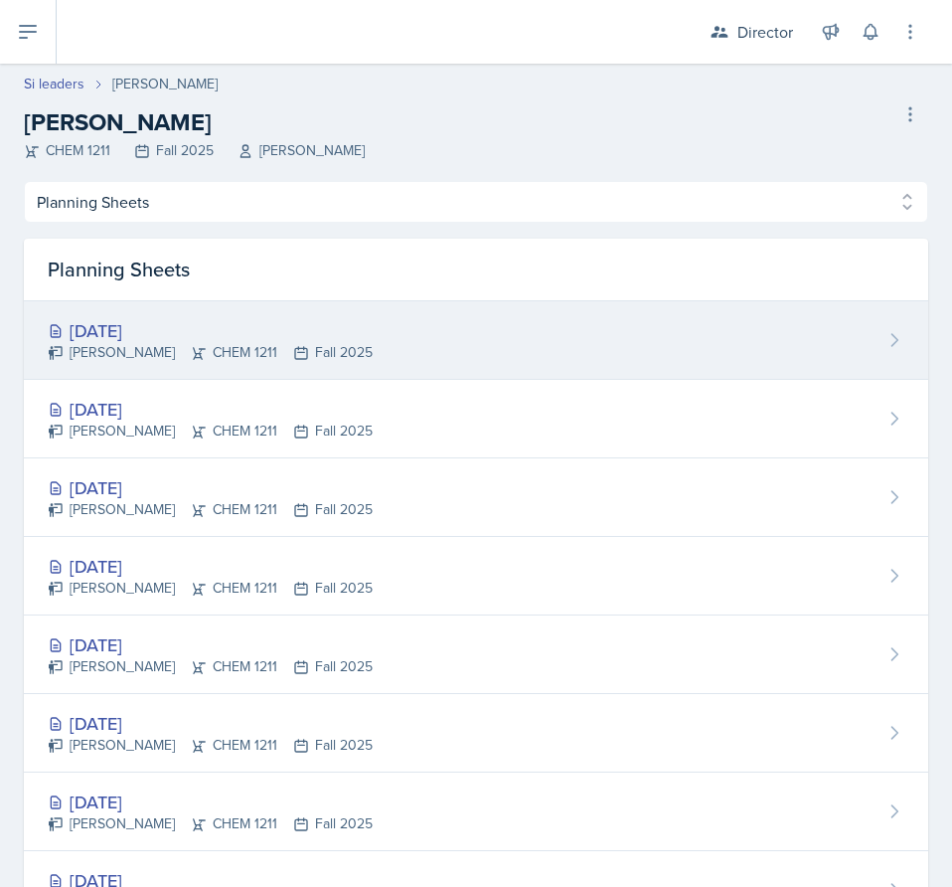
click at [419, 307] on div "[DATE] [PERSON_NAME] CHEM 1211 Fall 2025" at bounding box center [476, 340] width 905 height 79
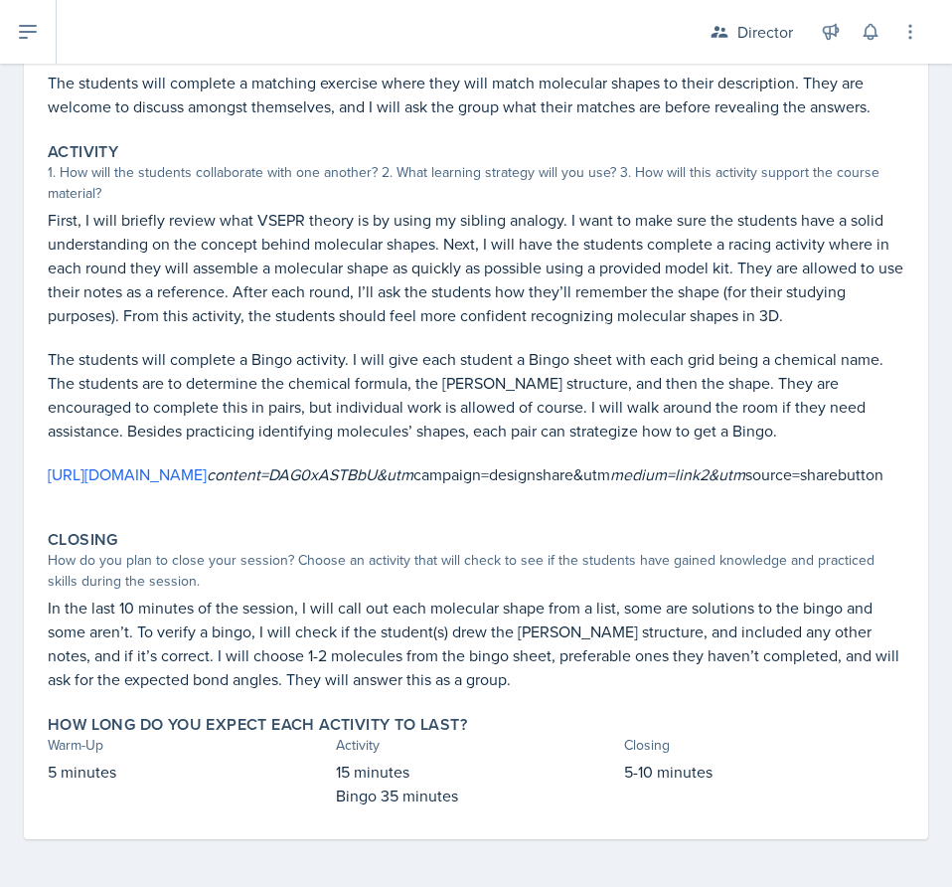
scroll to position [199, 0]
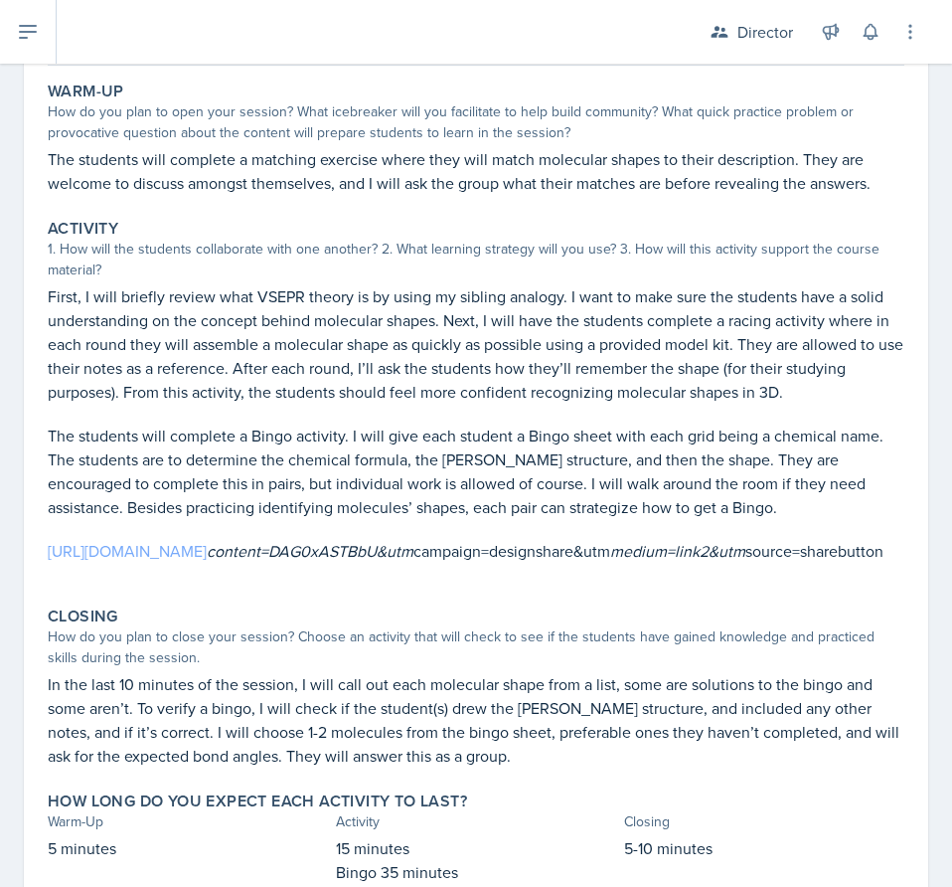
click at [207, 551] on link "[URL][DOMAIN_NAME]" at bounding box center [127, 551] width 159 height 22
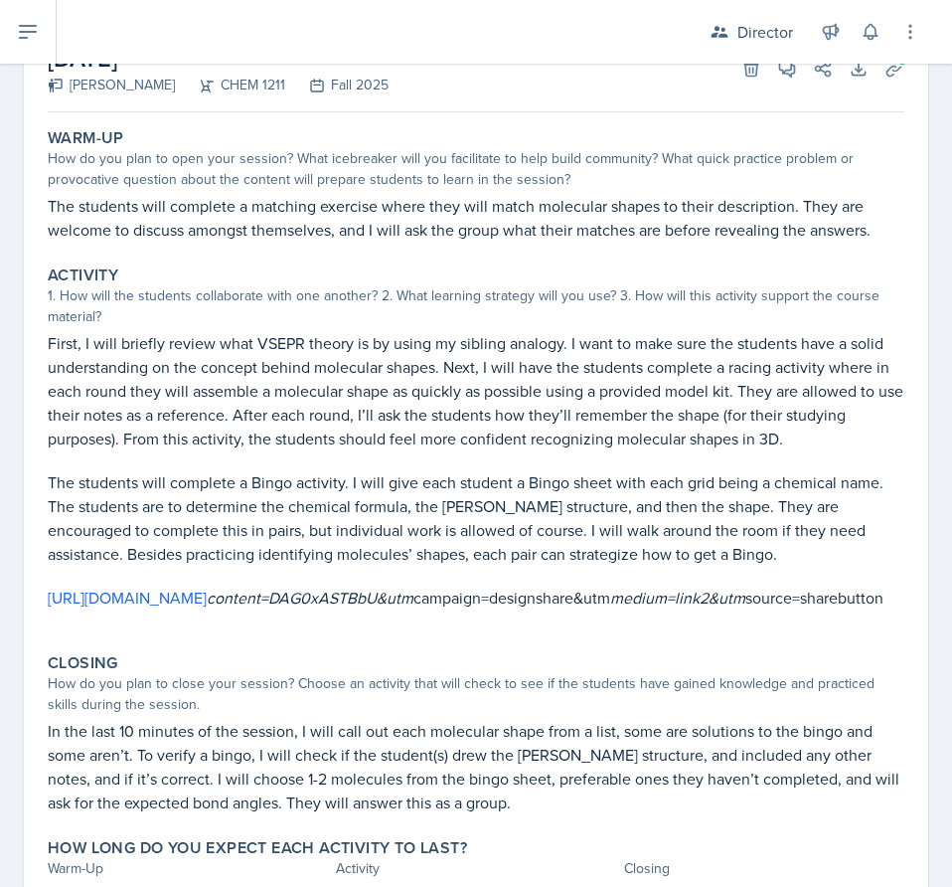
scroll to position [0, 0]
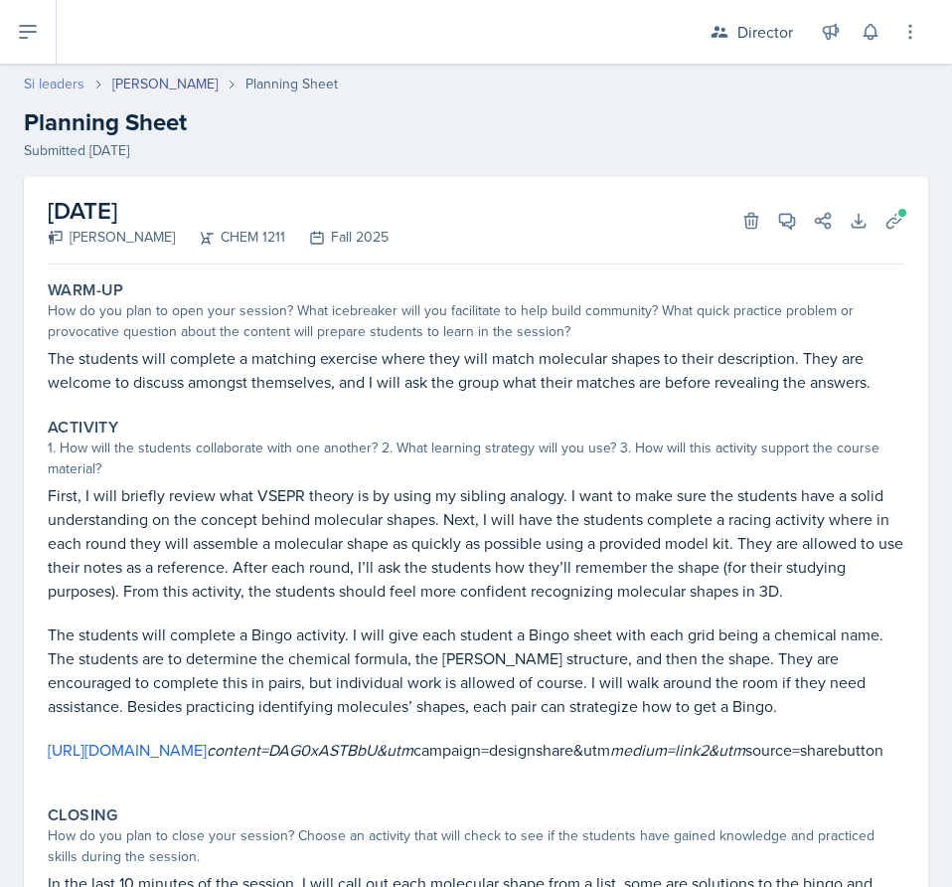
click at [53, 87] on link "Si leaders" at bounding box center [54, 84] width 61 height 21
select select "2bed604d-1099-4043-b1bc-2365e8740244"
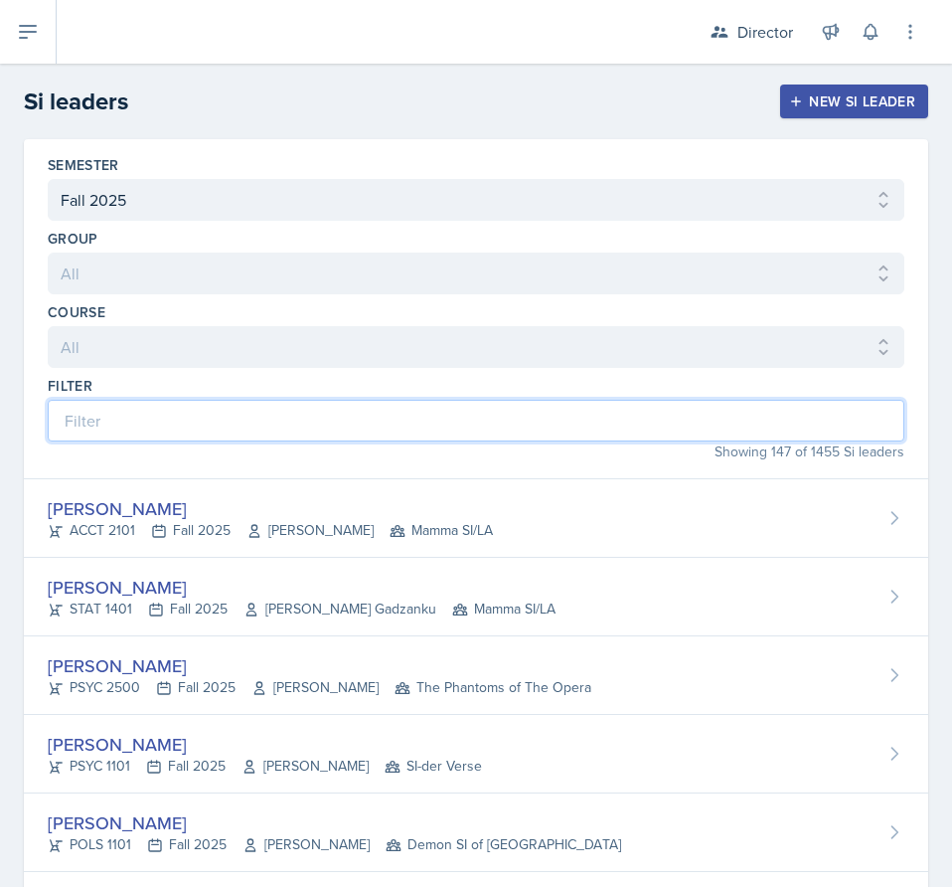
click at [402, 432] on input at bounding box center [476, 421] width 857 height 42
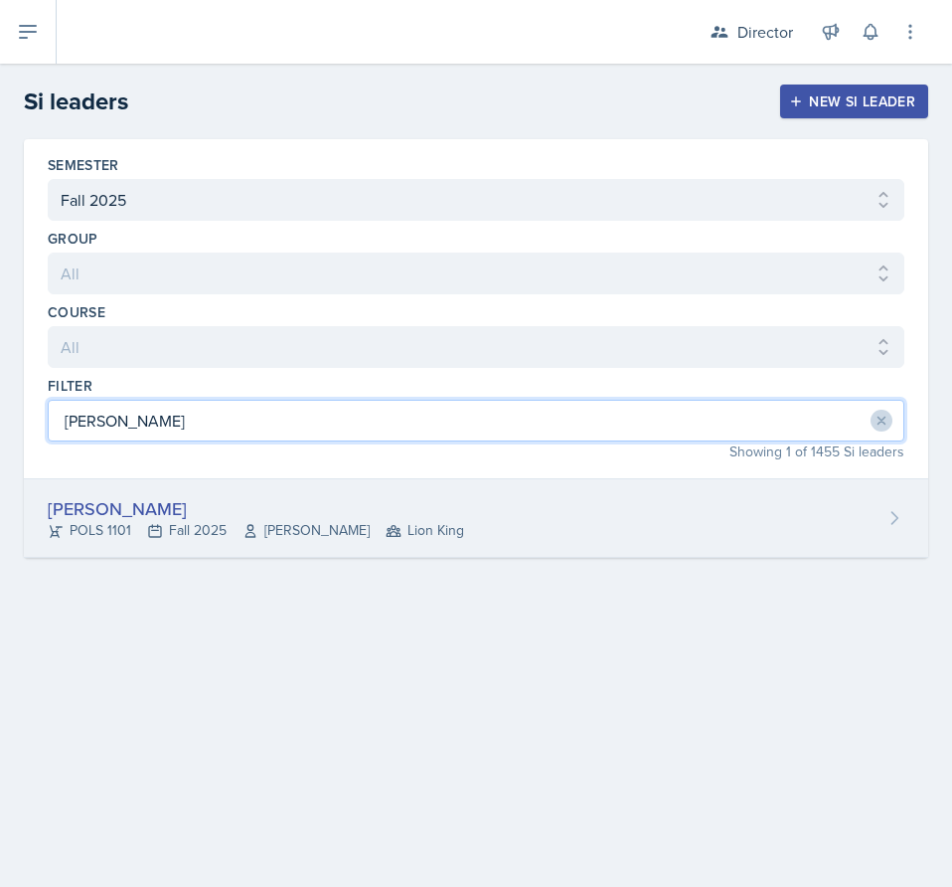
type input "[PERSON_NAME]"
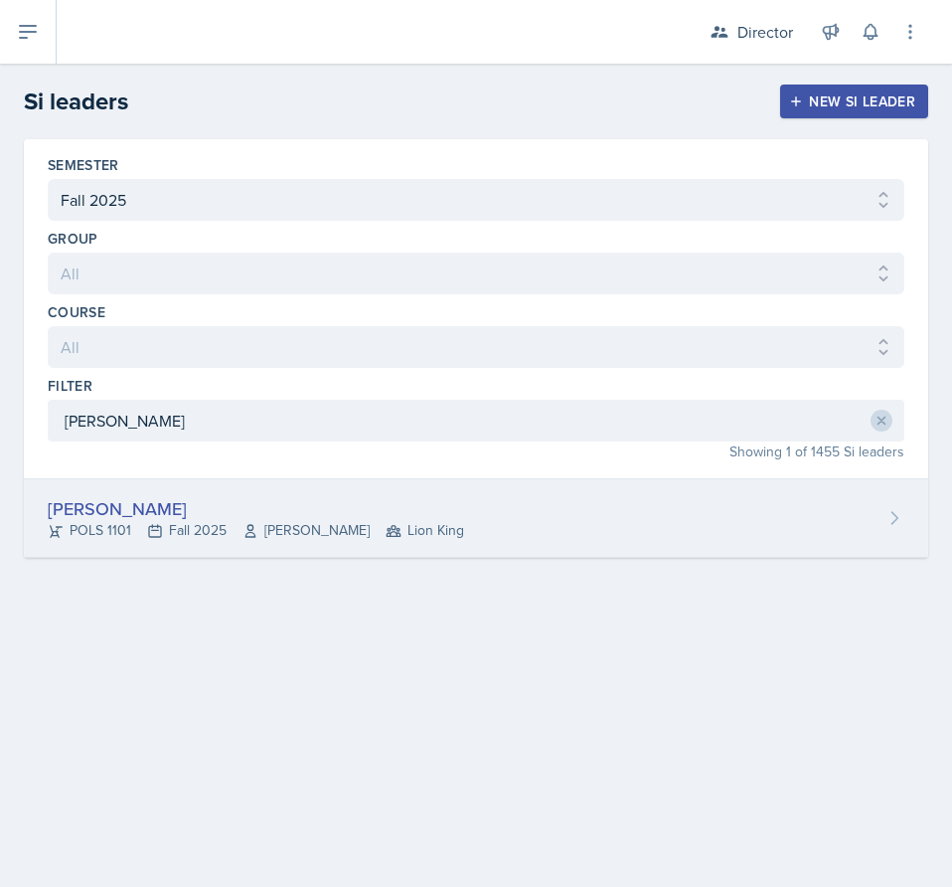
click at [401, 526] on icon at bounding box center [394, 531] width 16 height 16
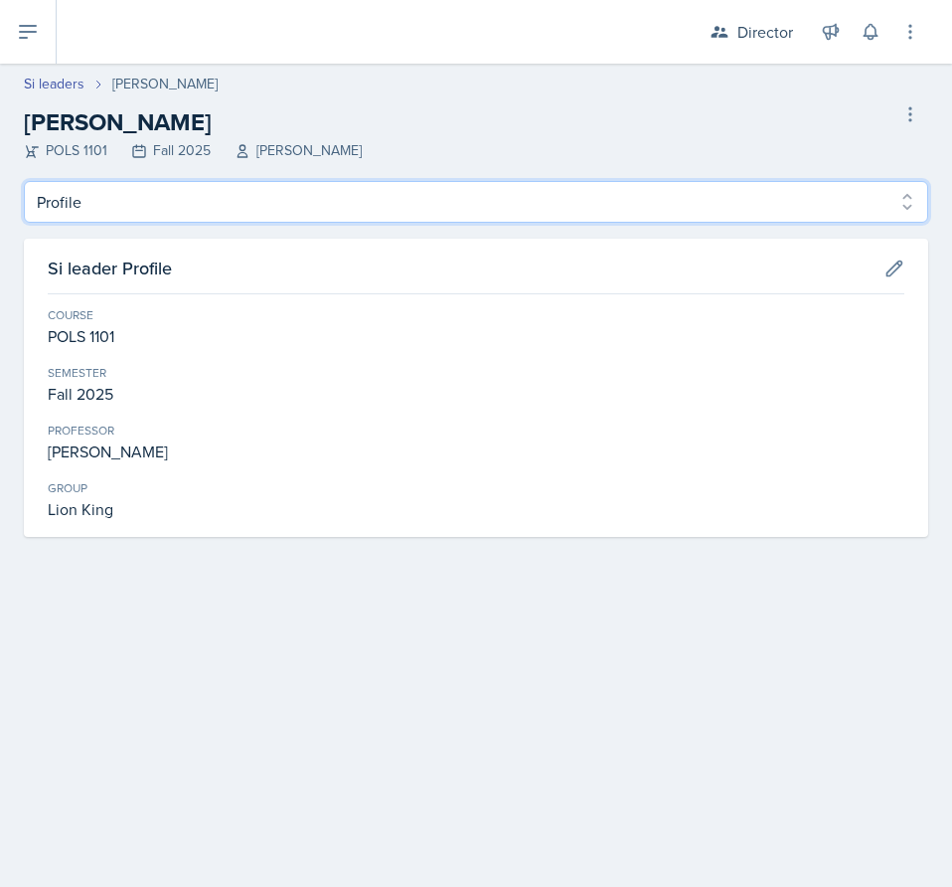
click at [206, 206] on select "Profile Planning Sheets Observation Forms Uploads" at bounding box center [476, 202] width 905 height 42
select select "Planning Sheets"
click at [24, 181] on select "Profile Planning Sheets Observation Forms Uploads" at bounding box center [476, 202] width 905 height 42
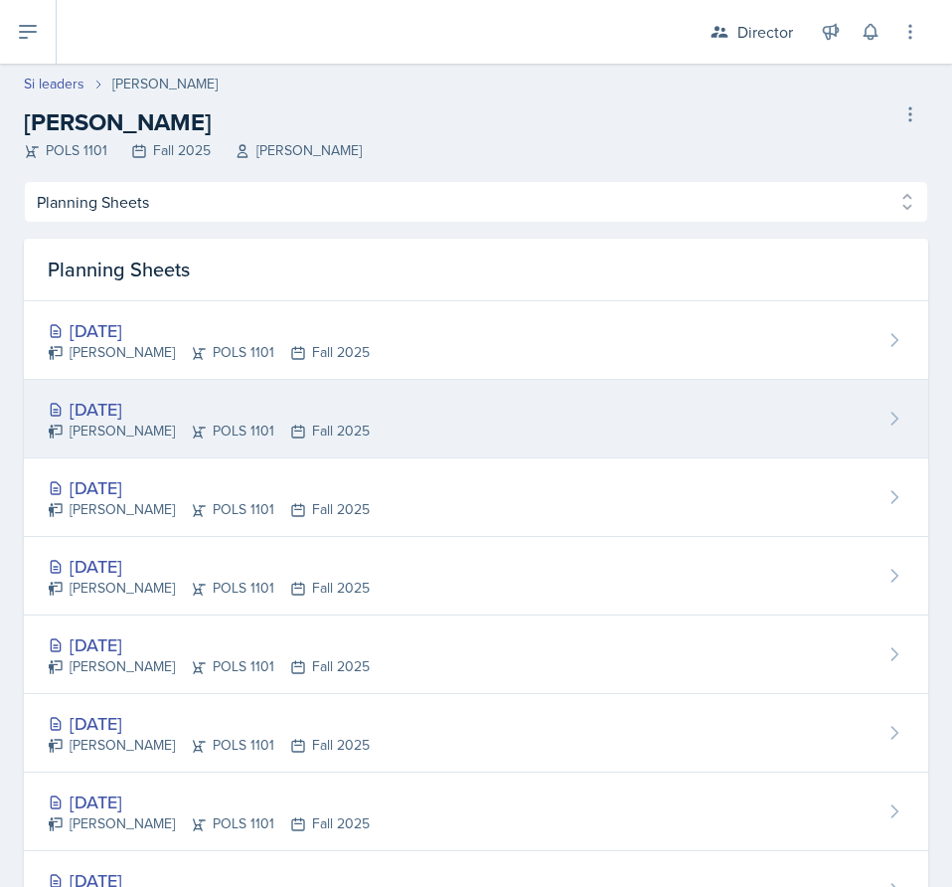
click at [281, 420] on div "[DATE]" at bounding box center [209, 409] width 322 height 27
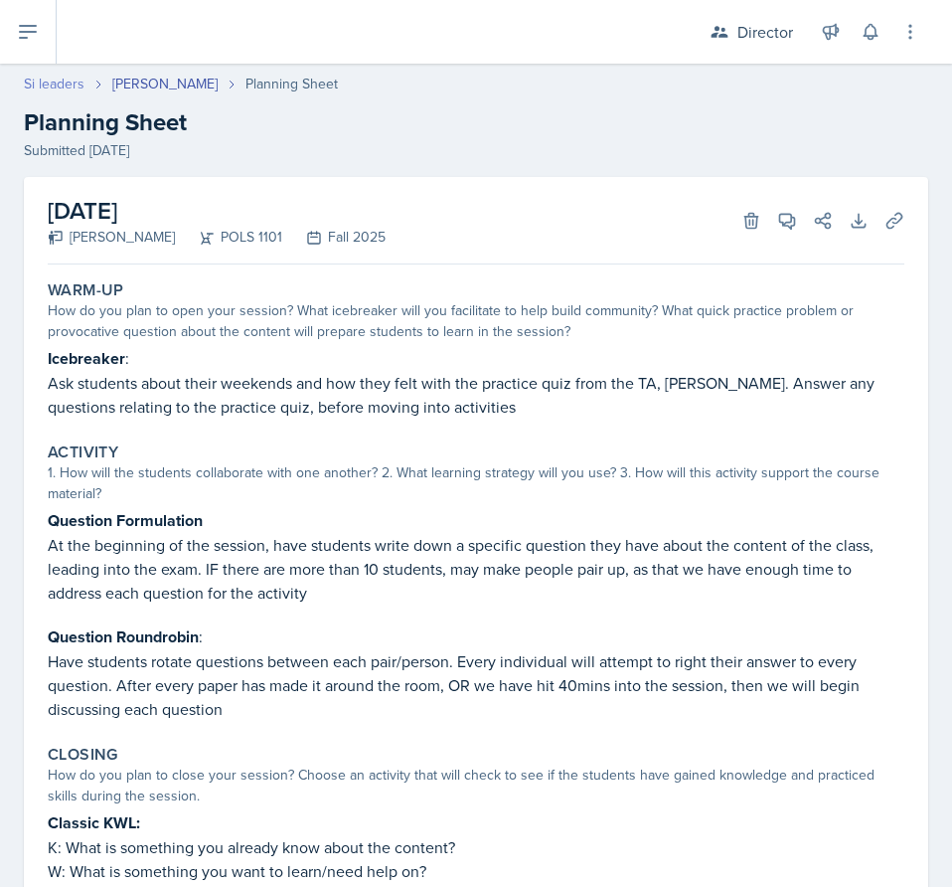
click at [48, 79] on link "Si leaders" at bounding box center [54, 84] width 61 height 21
select select "2bed604d-1099-4043-b1bc-2365e8740244"
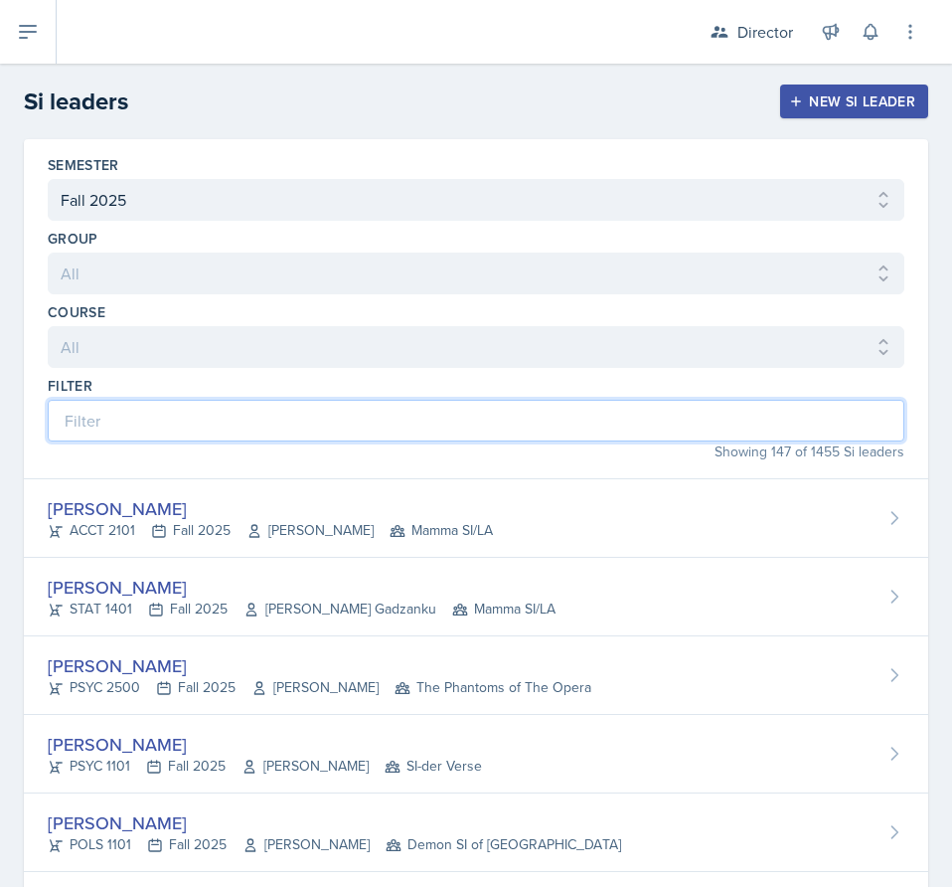
click at [290, 420] on input at bounding box center [476, 421] width 857 height 42
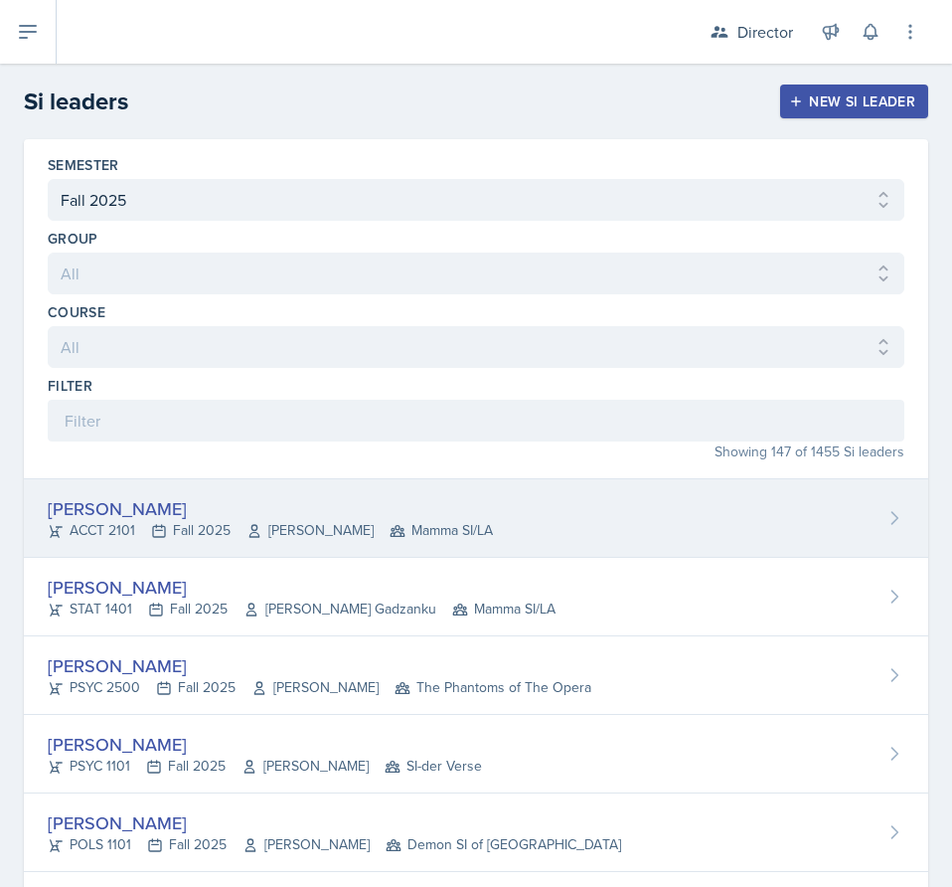
click at [282, 553] on div "[PERSON_NAME] ACCT 2101 Fall 2025 [PERSON_NAME] Mamma SI/LA" at bounding box center [476, 518] width 905 height 79
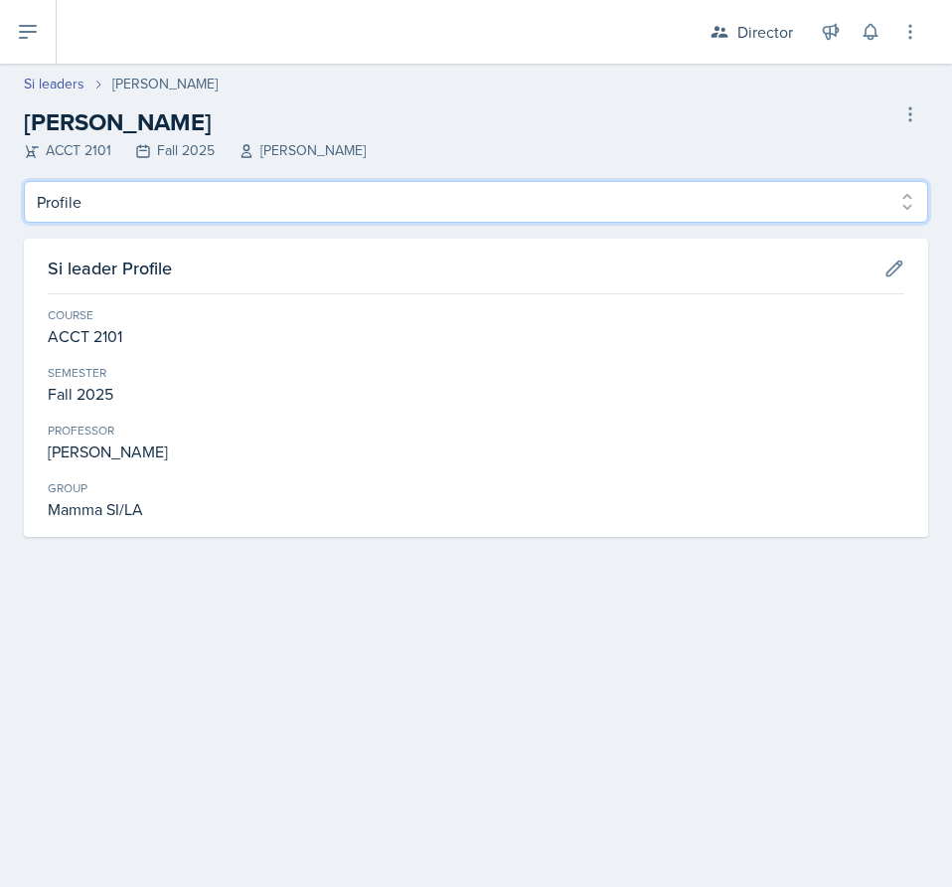
click at [196, 191] on select "Profile Planning Sheets Observation Forms Uploads" at bounding box center [476, 202] width 905 height 42
select select "Planning Sheets"
click at [24, 181] on select "Profile Planning Sheets Observation Forms Uploads" at bounding box center [476, 202] width 905 height 42
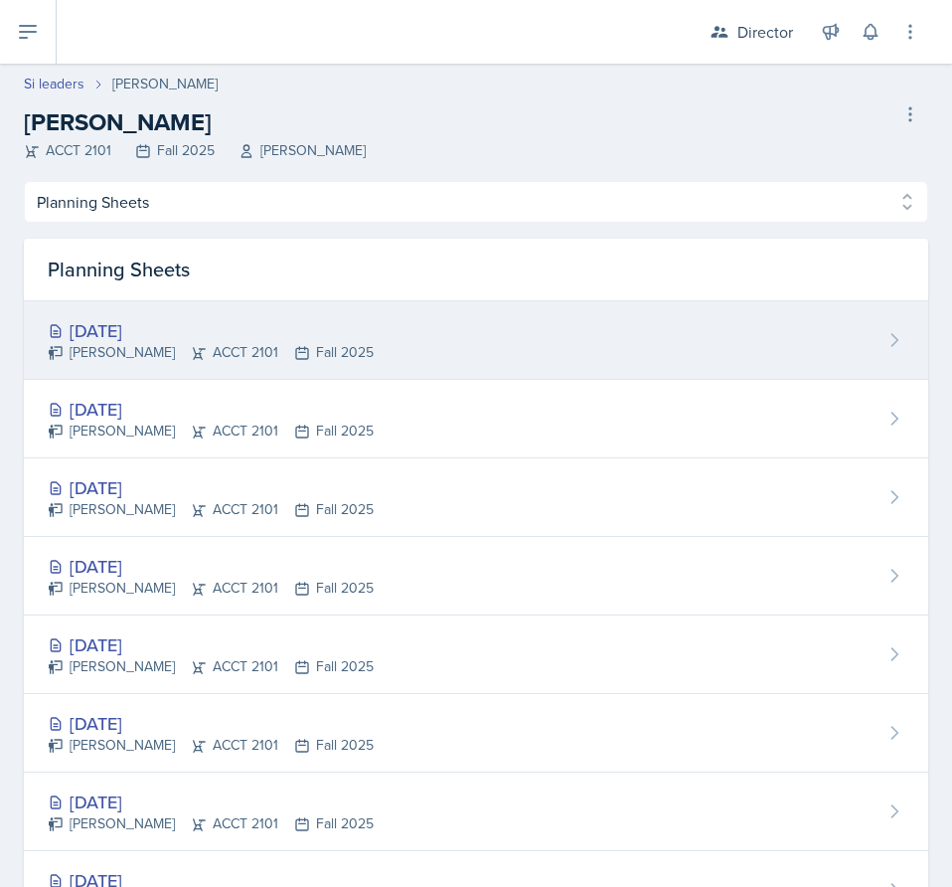
click at [438, 351] on div "[DATE] [PERSON_NAME] ACCT 2101 Fall 2025" at bounding box center [476, 340] width 905 height 79
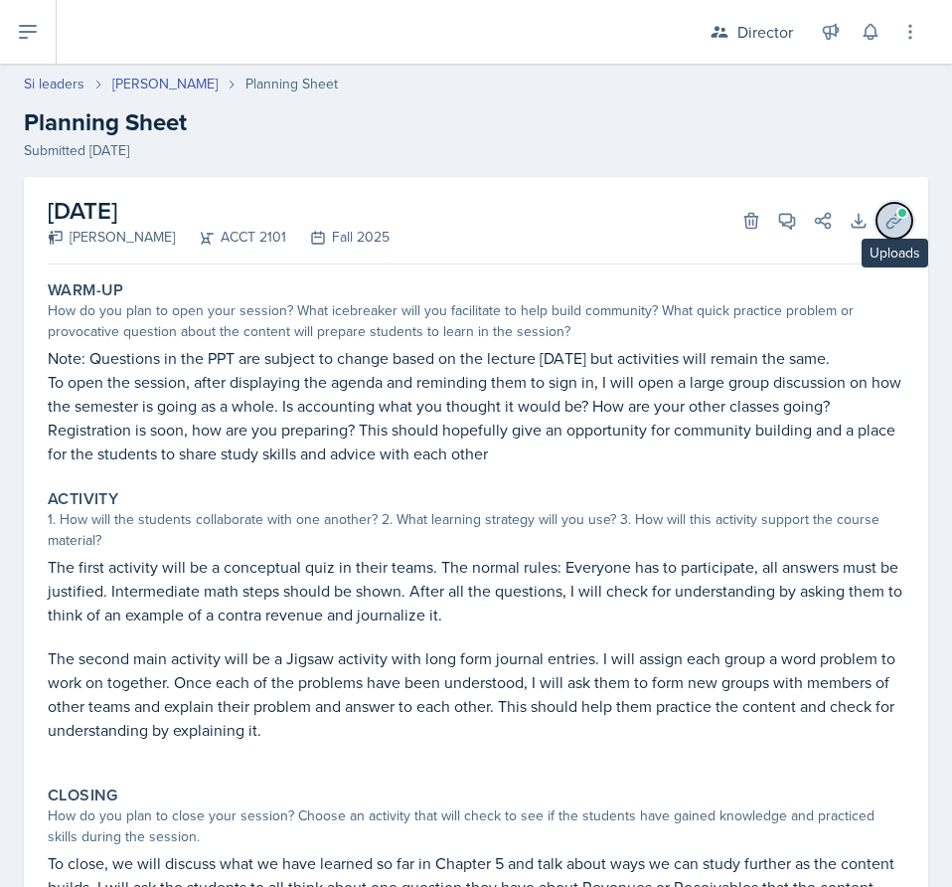
click at [885, 219] on icon at bounding box center [895, 221] width 20 height 20
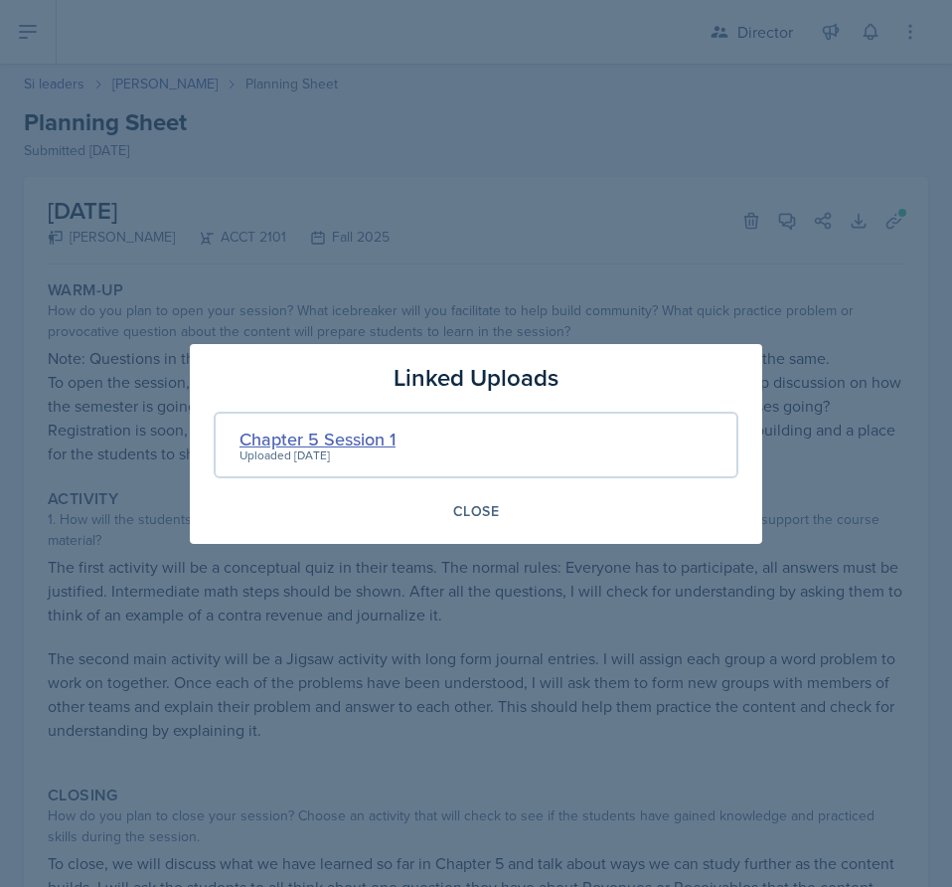
click at [344, 433] on div "Chapter 5 Session 1" at bounding box center [318, 439] width 156 height 27
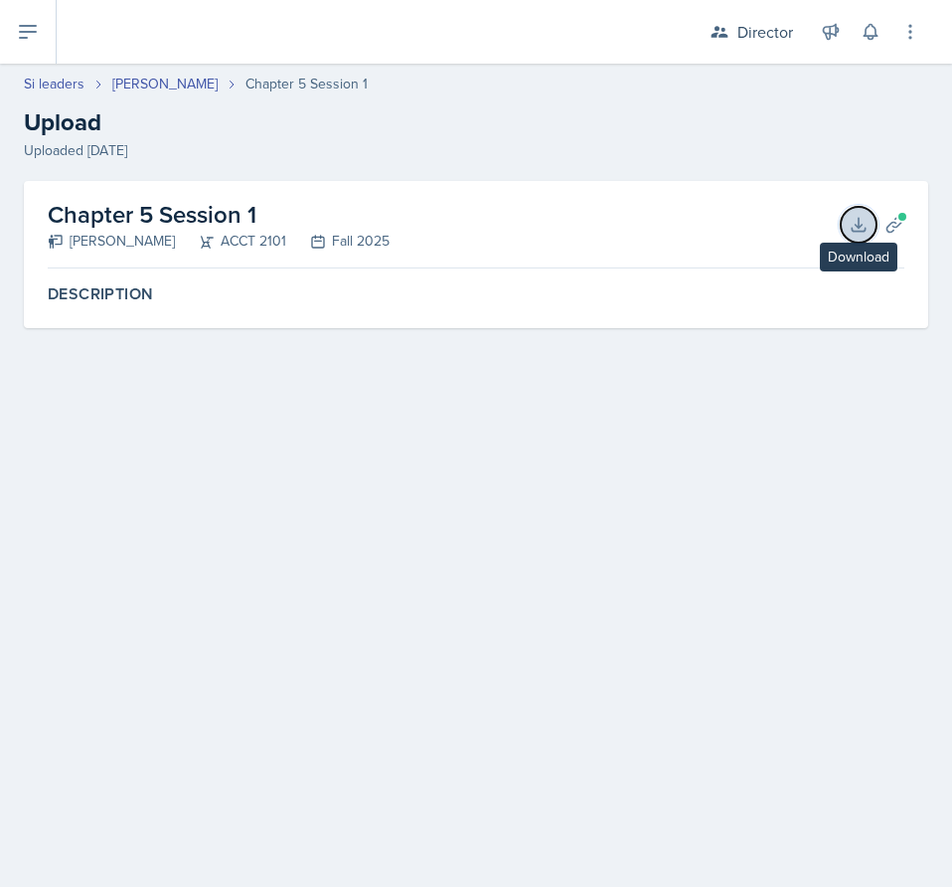
click at [865, 237] on button "Download" at bounding box center [859, 225] width 36 height 36
